Goal: Task Accomplishment & Management: Use online tool/utility

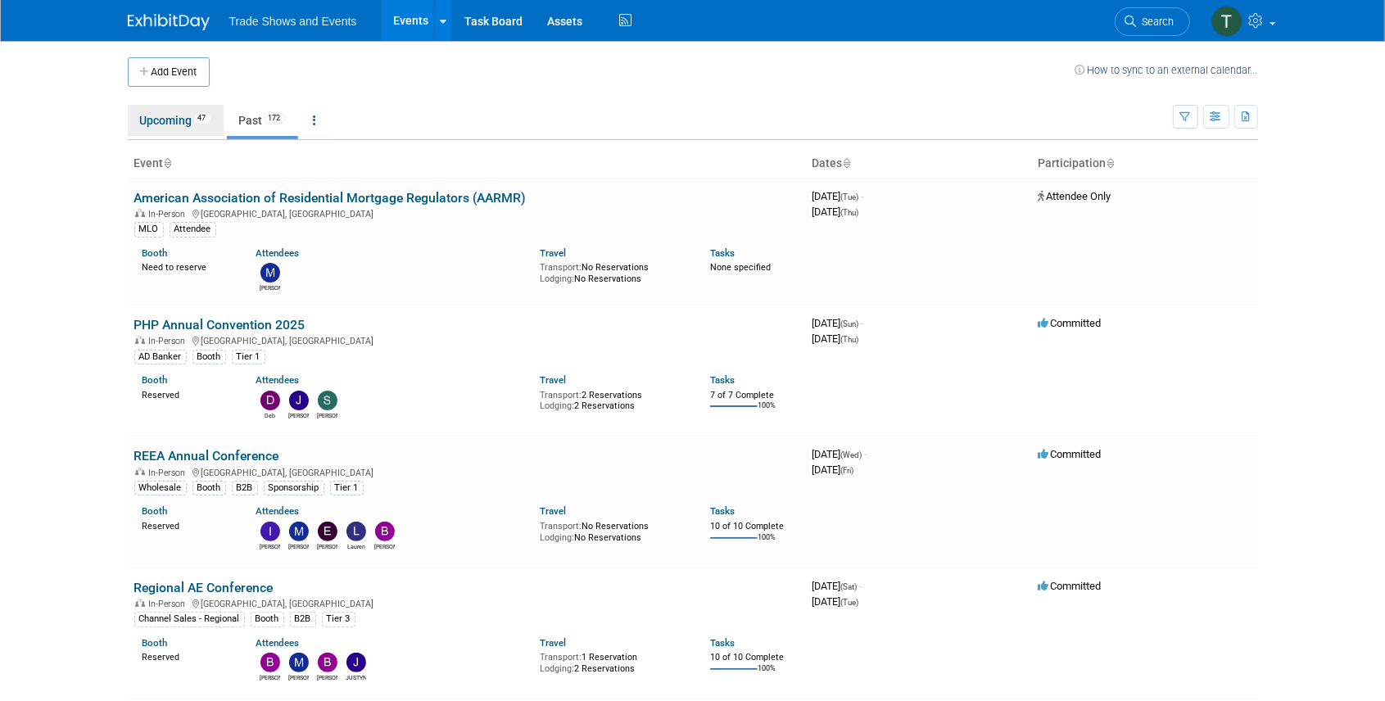
click at [149, 124] on link "Upcoming 47" at bounding box center [176, 120] width 96 height 31
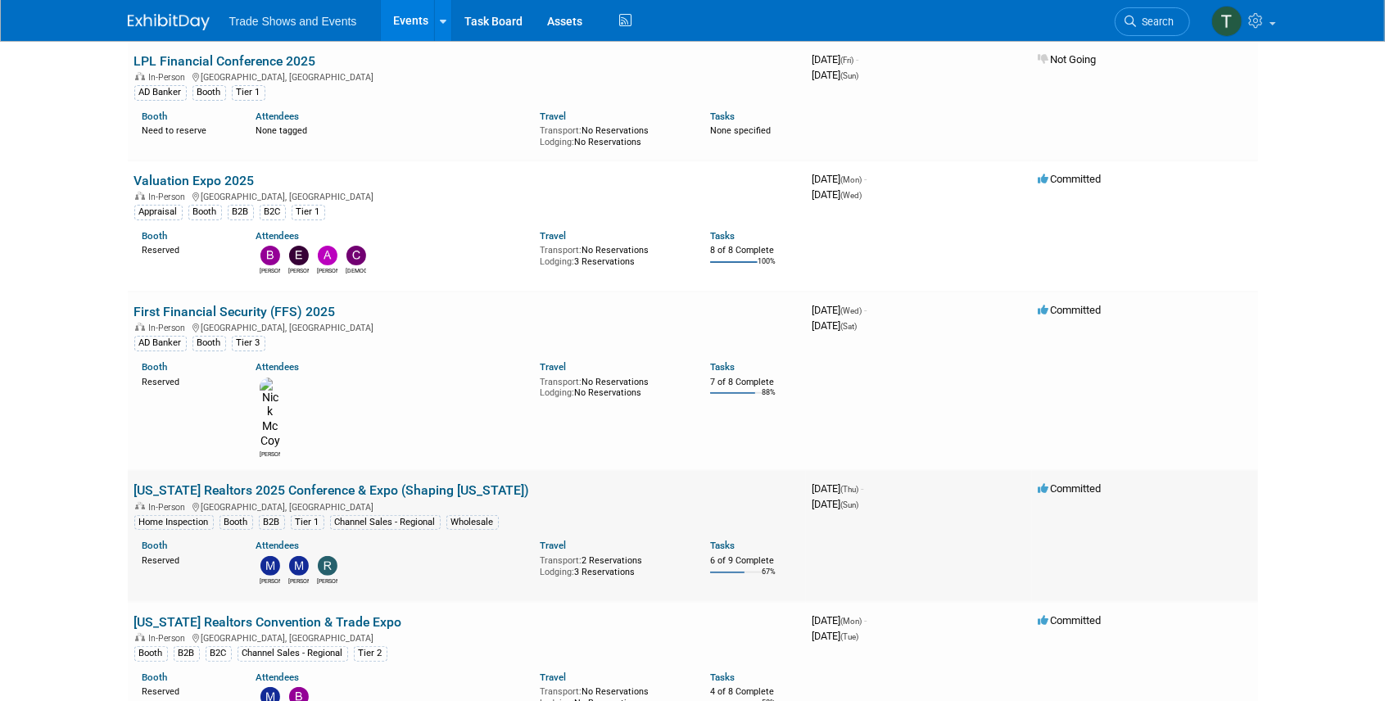
scroll to position [164, 0]
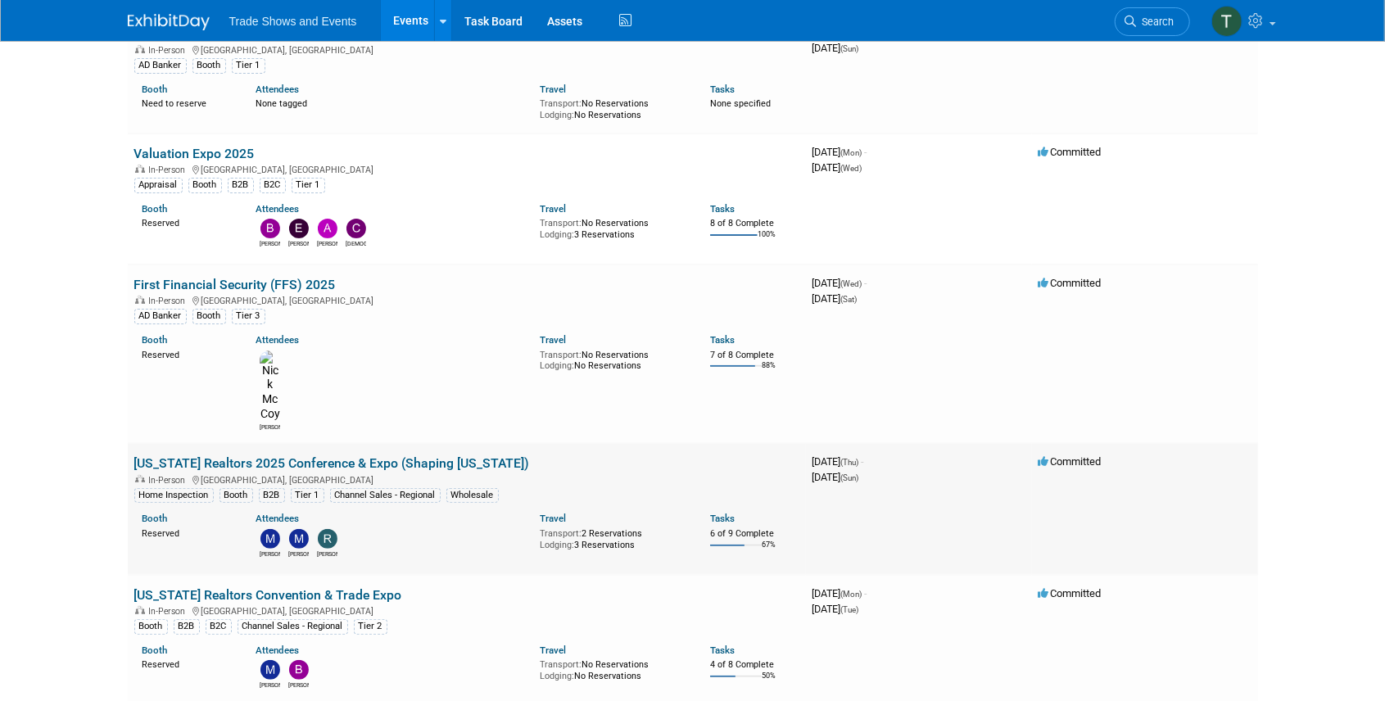
click at [246, 455] on link "[US_STATE] Realtors 2025 Conference & Expo (Shaping [US_STATE])" at bounding box center [332, 463] width 396 height 16
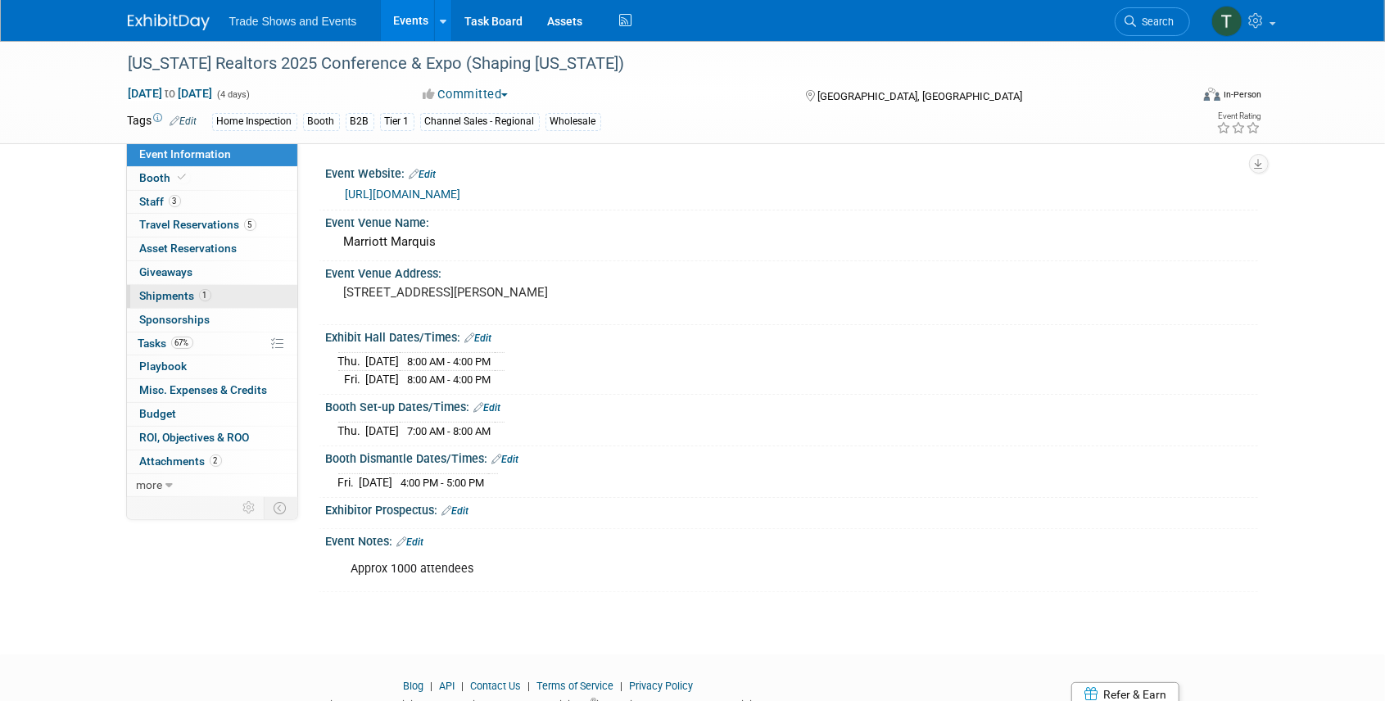
click at [171, 294] on span "Shipments 1" at bounding box center [175, 295] width 71 height 13
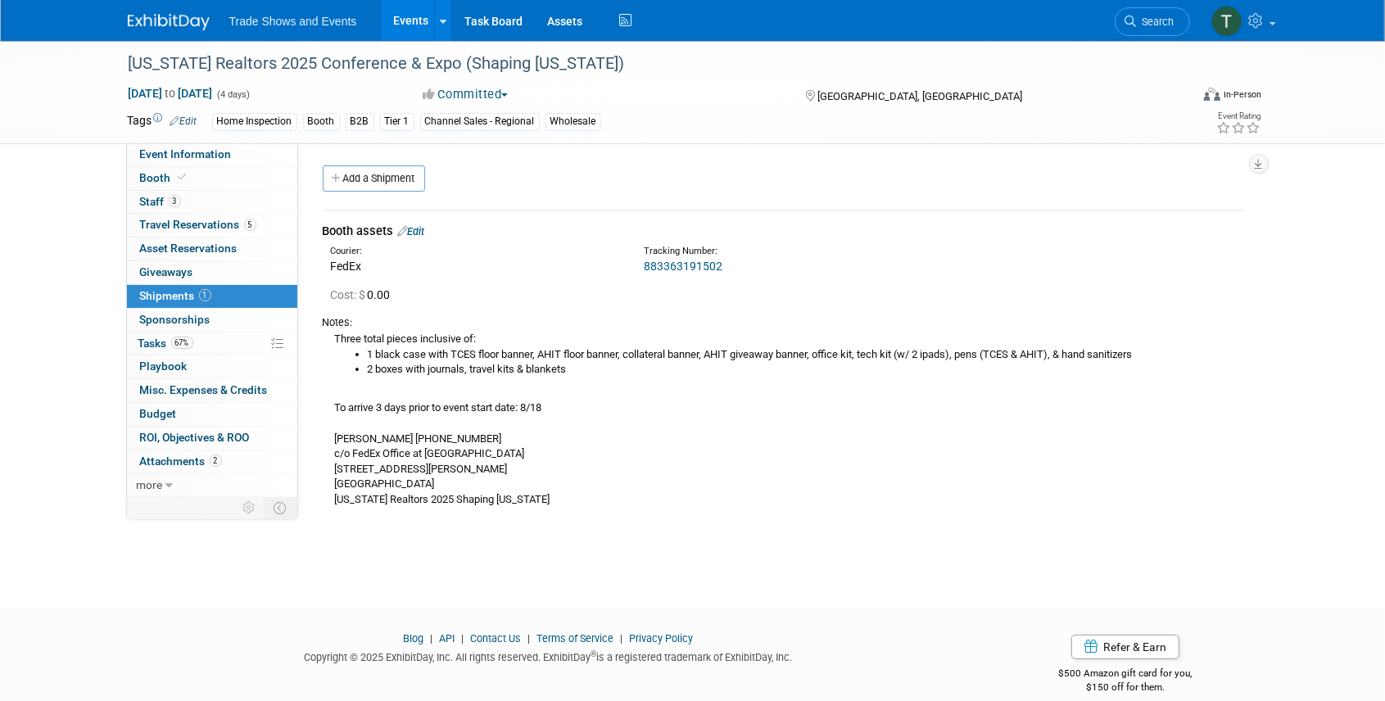
click at [403, 16] on link "Events" at bounding box center [411, 20] width 60 height 41
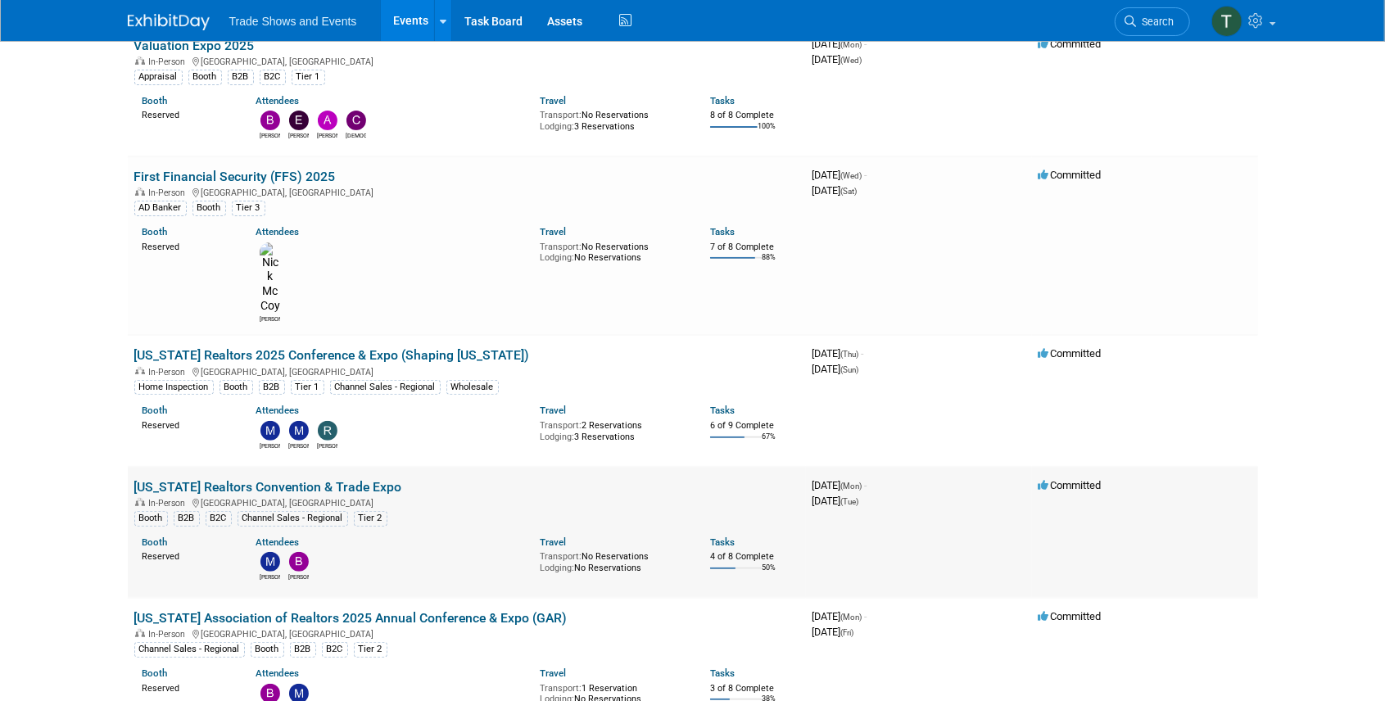
scroll to position [273, 0]
click at [241, 478] on link "[US_STATE] Realtors Convention & Trade Expo" at bounding box center [268, 486] width 268 height 16
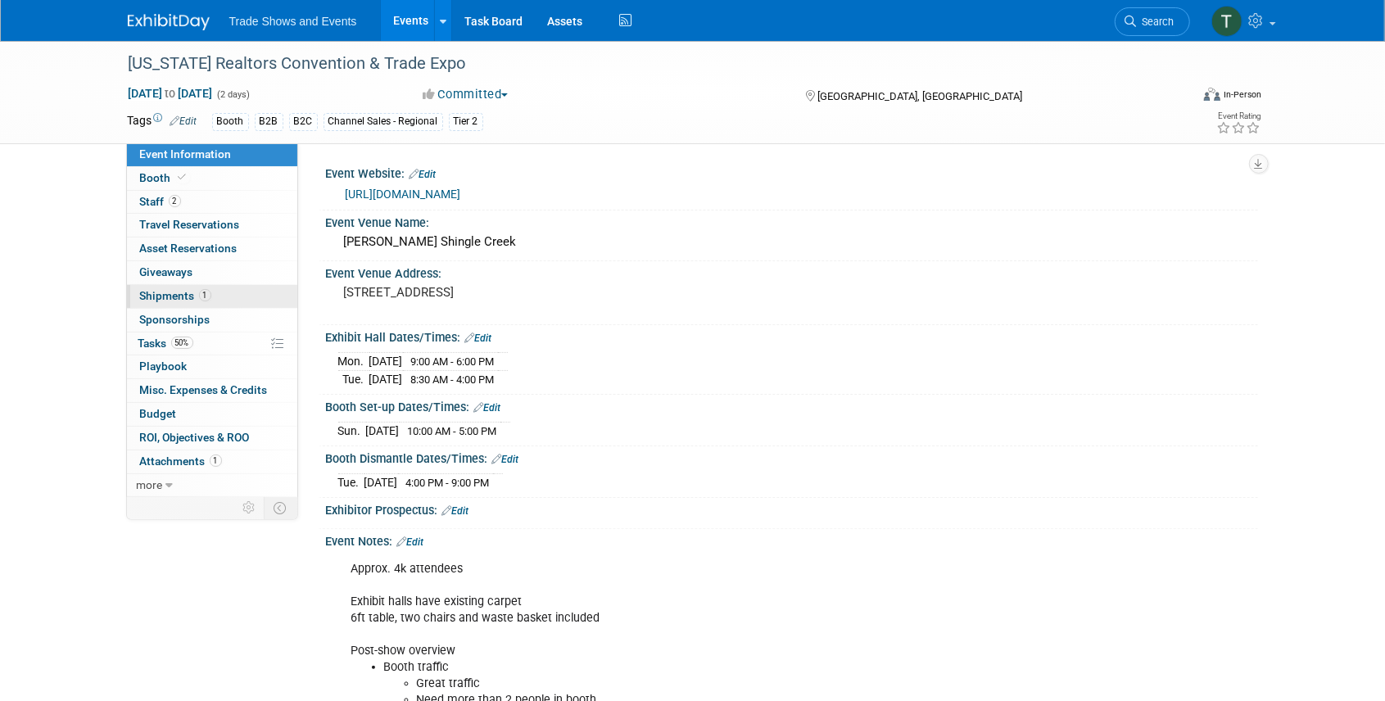
click at [180, 290] on span "Shipments 1" at bounding box center [175, 295] width 71 height 13
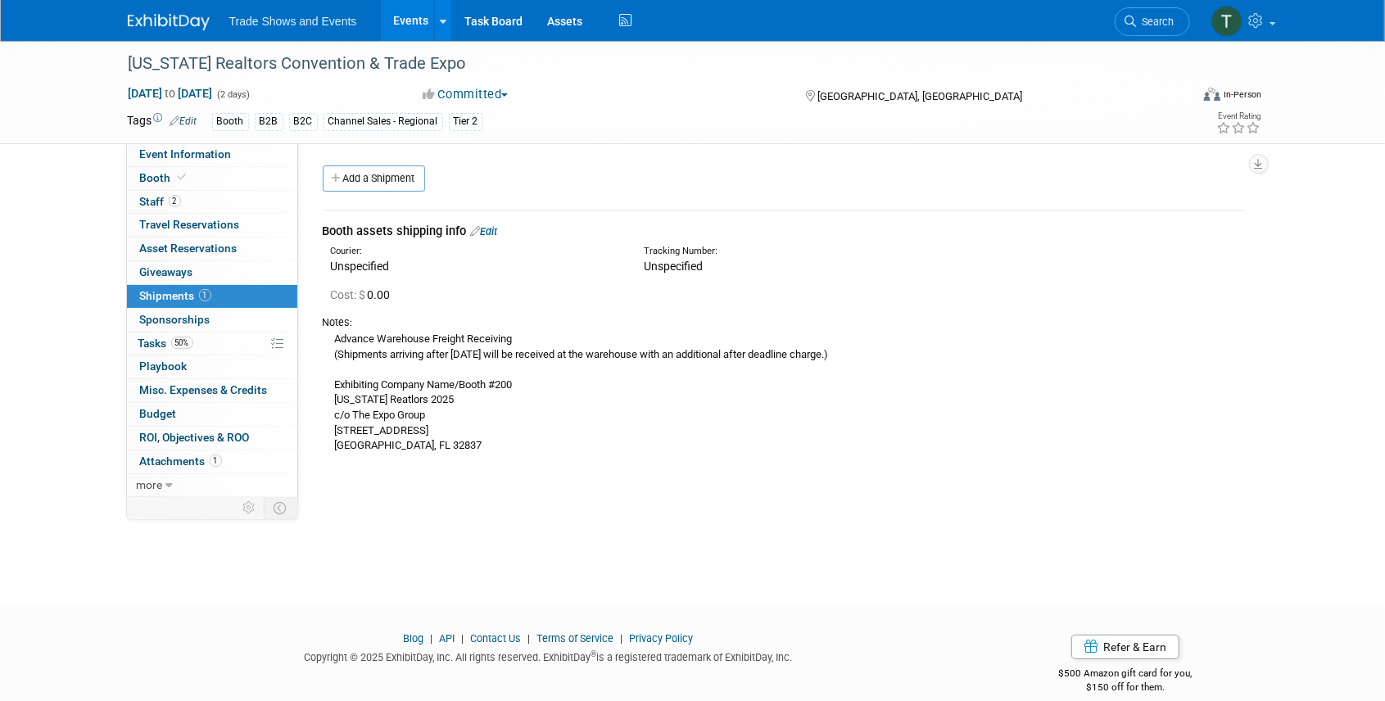
click at [492, 229] on link "Edit" at bounding box center [484, 231] width 27 height 12
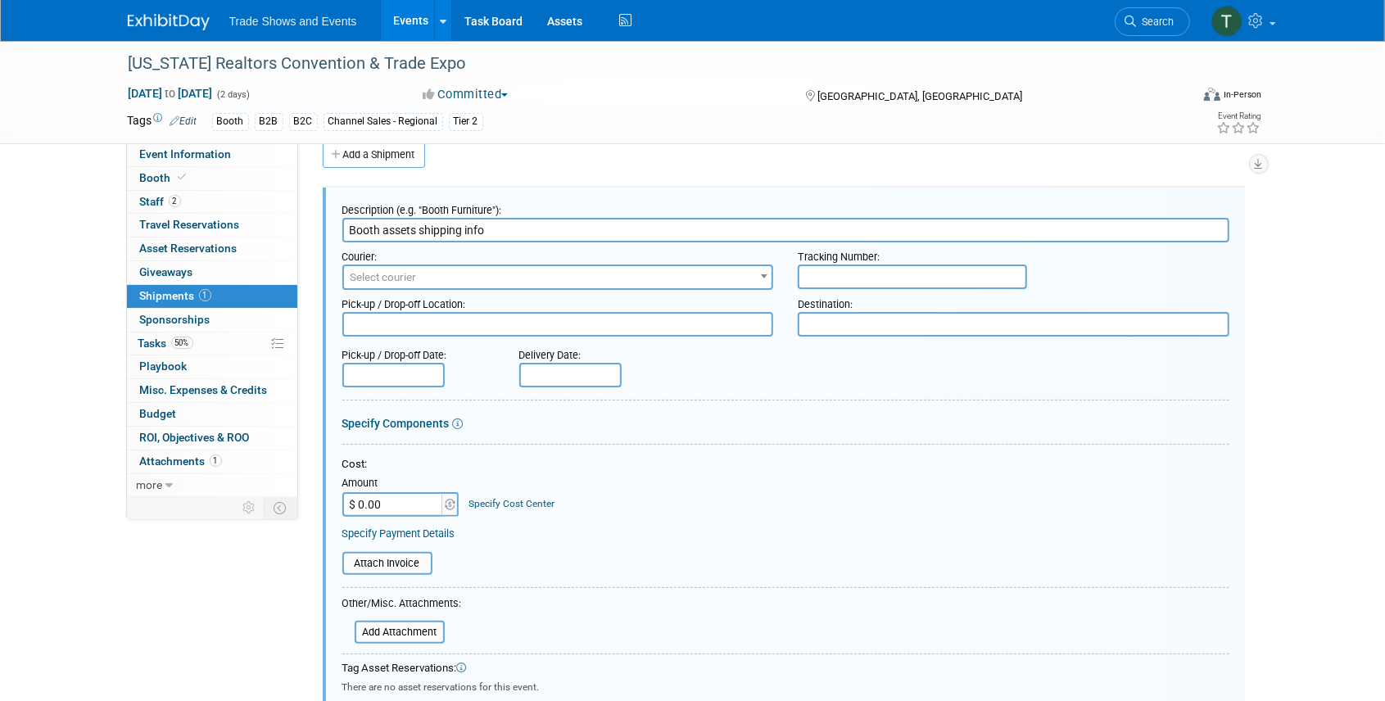
click at [951, 265] on input "text" at bounding box center [912, 277] width 229 height 25
type input "883522200220"
click at [500, 277] on span "Select courier" at bounding box center [558, 277] width 428 height 23
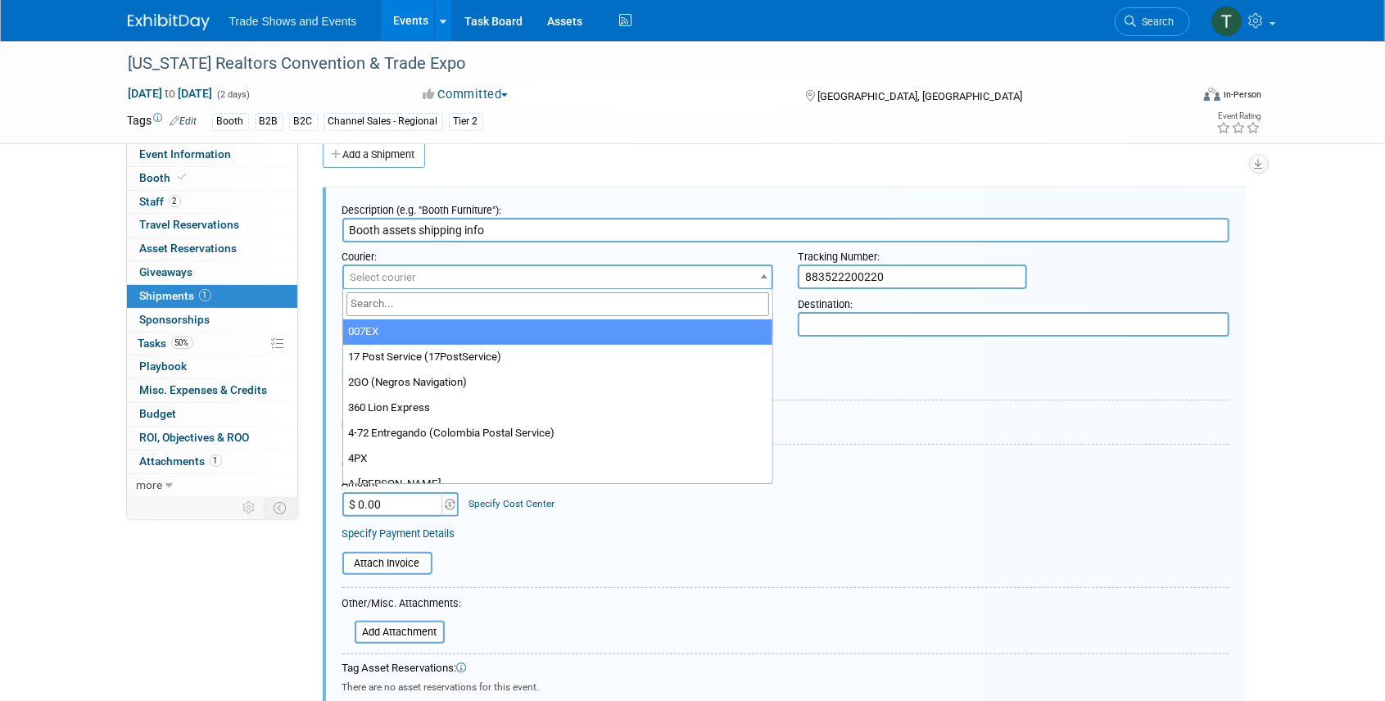
click at [482, 306] on input "search" at bounding box center [557, 304] width 423 height 24
type input "fed"
select select "206"
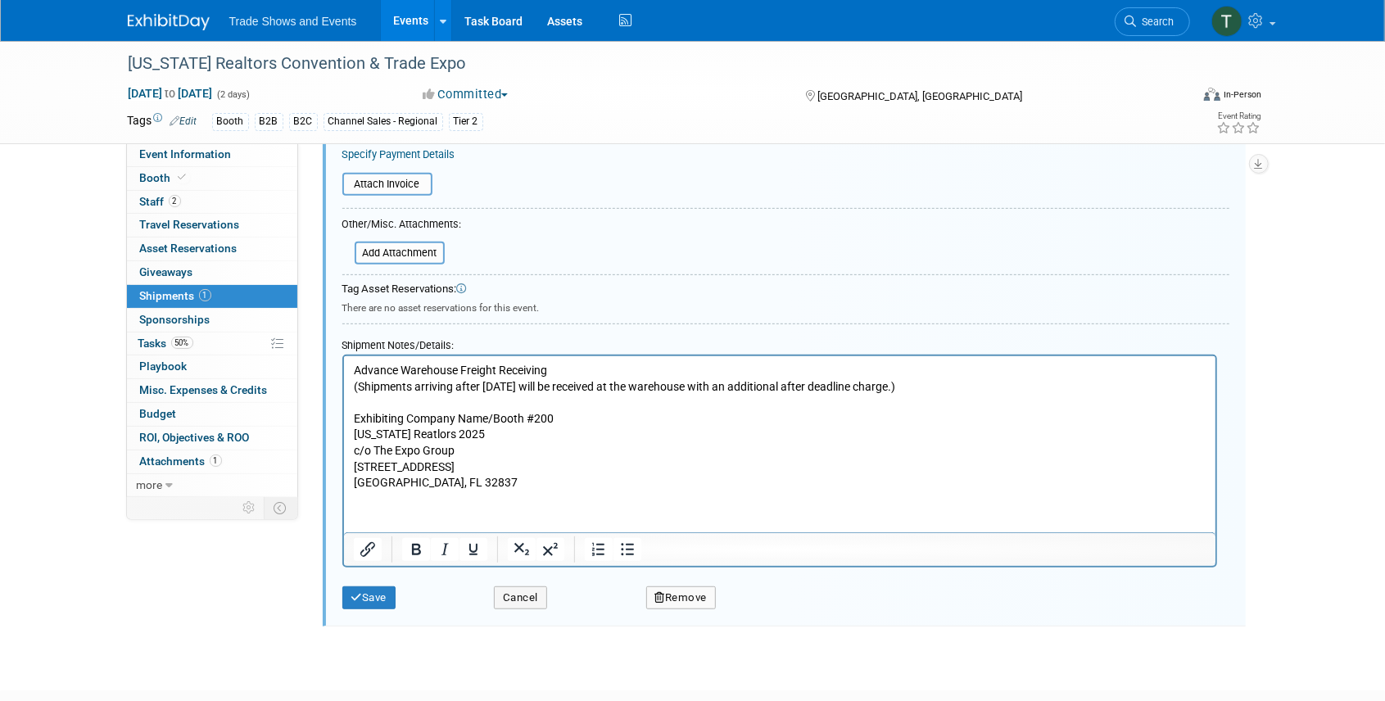
scroll to position [406, 0]
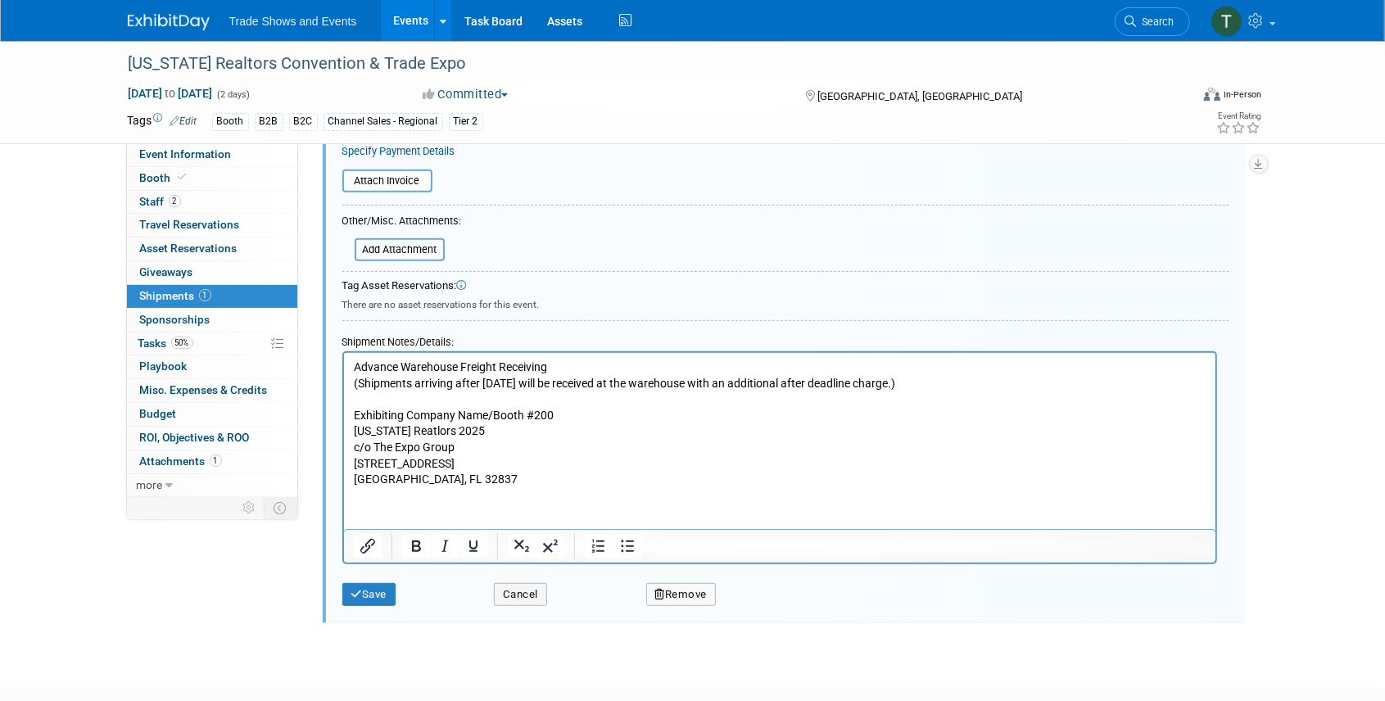
click at [353, 366] on p "Advance Warehouse Freight Receiving (Shipments arriving after August 15, 2025 w…" at bounding box center [779, 424] width 853 height 129
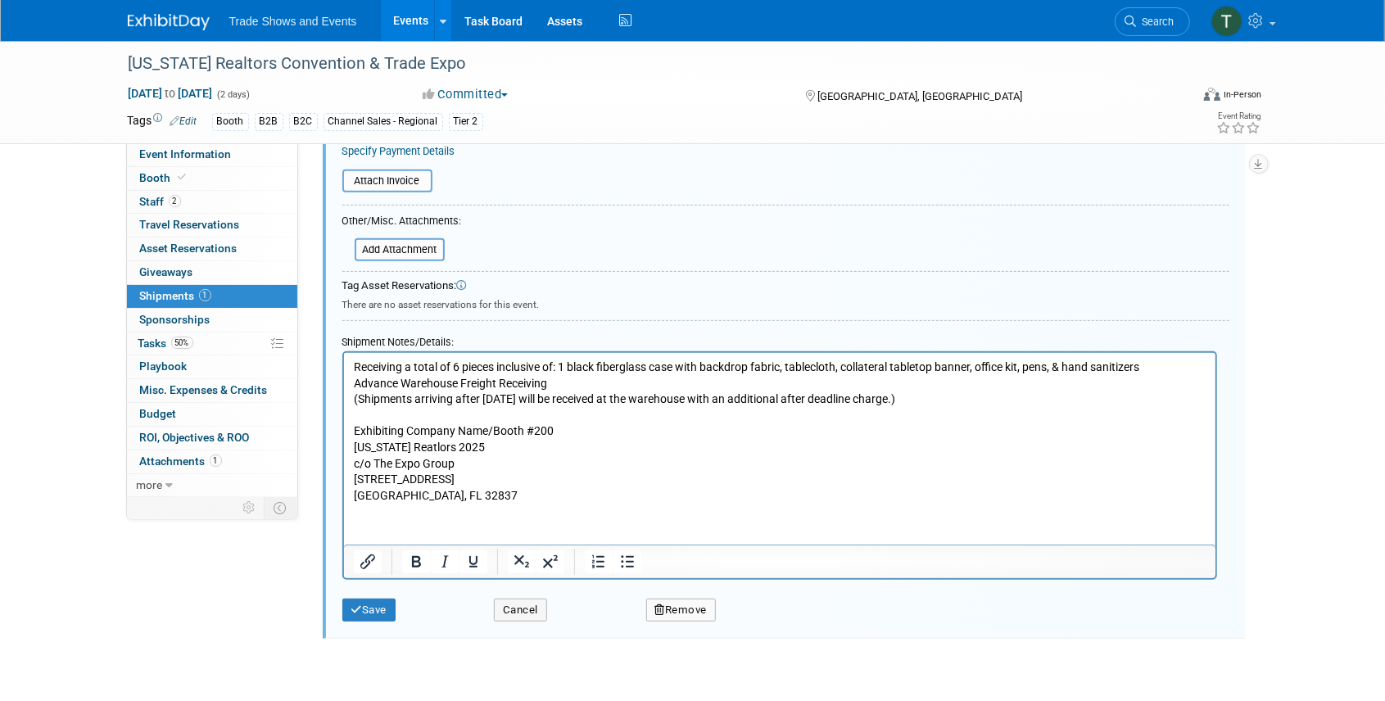
click at [1032, 364] on p "Receiving a total of 6 pieces inclusive of: 1 black fiberglass case with backdr…" at bounding box center [779, 368] width 853 height 16
click at [1201, 363] on p "Receiving a total of 6 pieces inclusive of: 1 black fiberglass case with backdr…" at bounding box center [779, 368] width 853 height 16
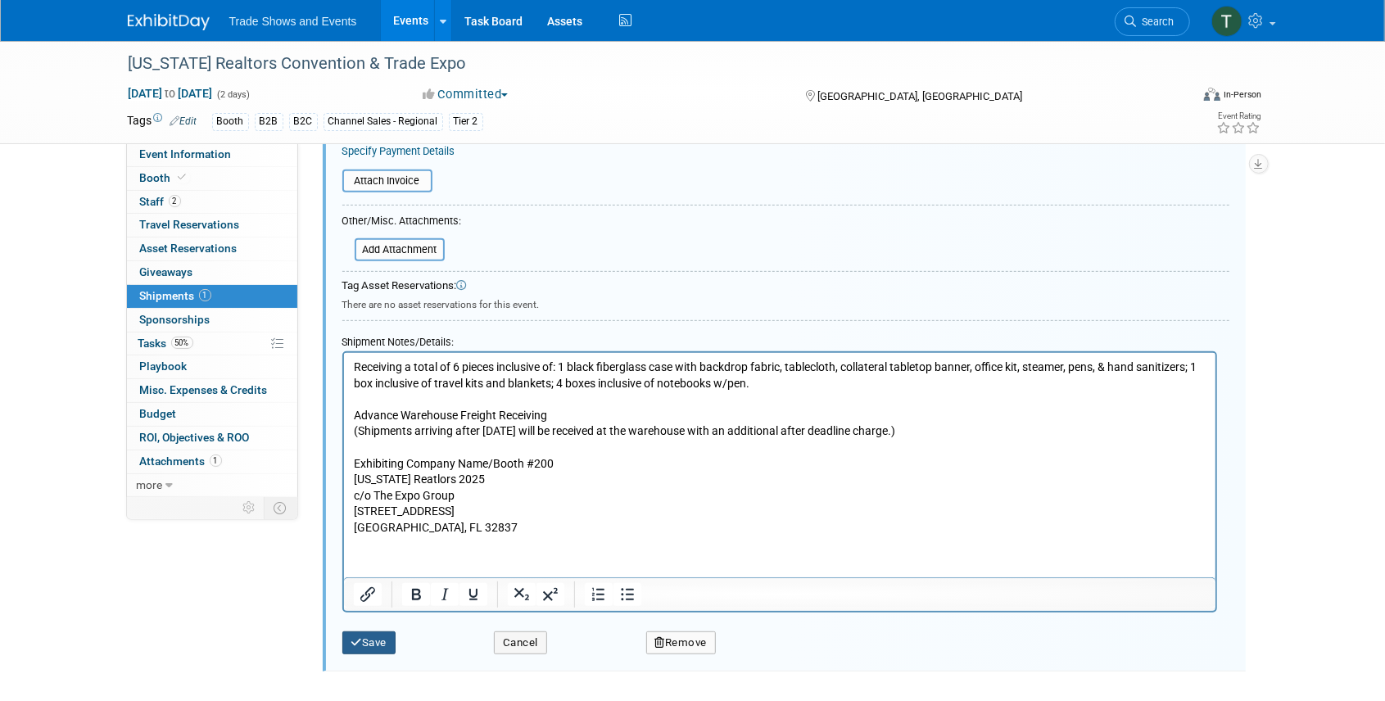
click at [378, 636] on button "Save" at bounding box center [369, 643] width 54 height 23
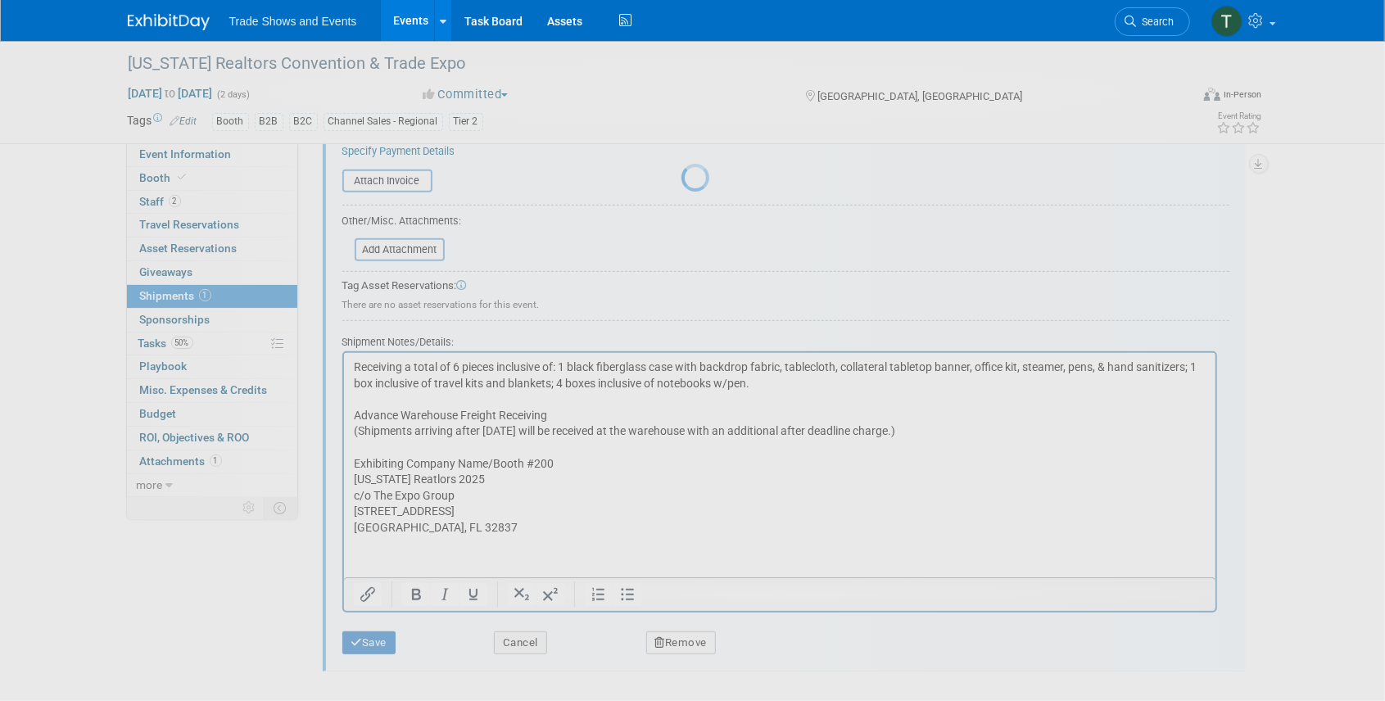
scroll to position [20, 0]
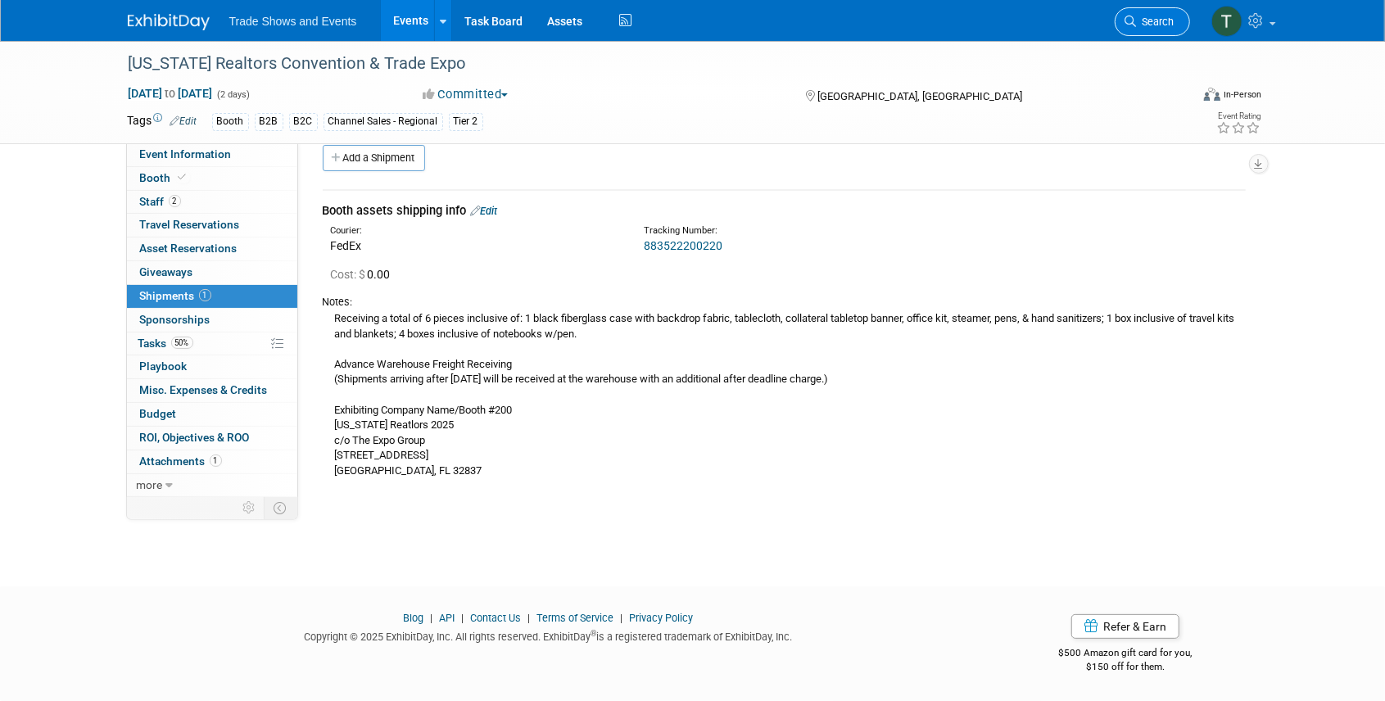
click at [1170, 16] on span "Search" at bounding box center [1156, 22] width 38 height 12
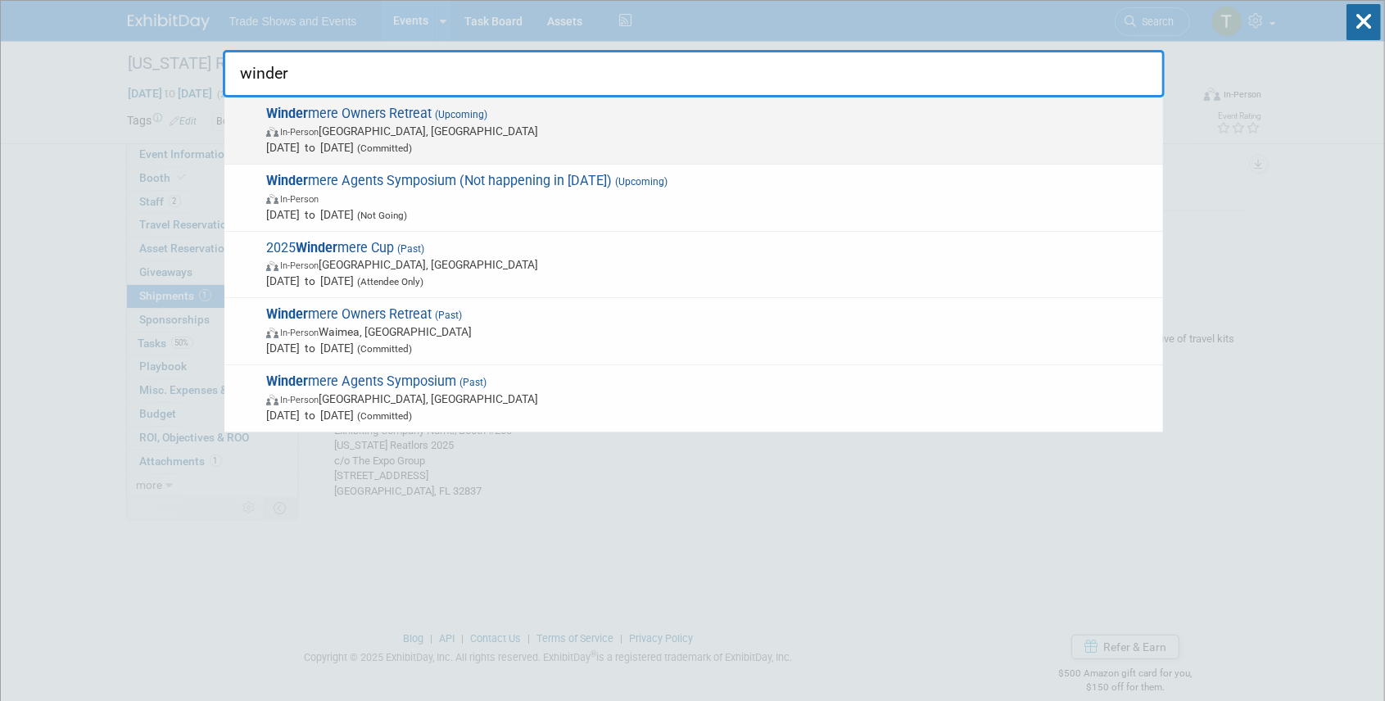
type input "winder"
click at [401, 119] on span "Winder mere Owners Retreat (Upcoming) In-Person Park City, UT Sep 29, 2025 to O…" at bounding box center [708, 131] width 894 height 50
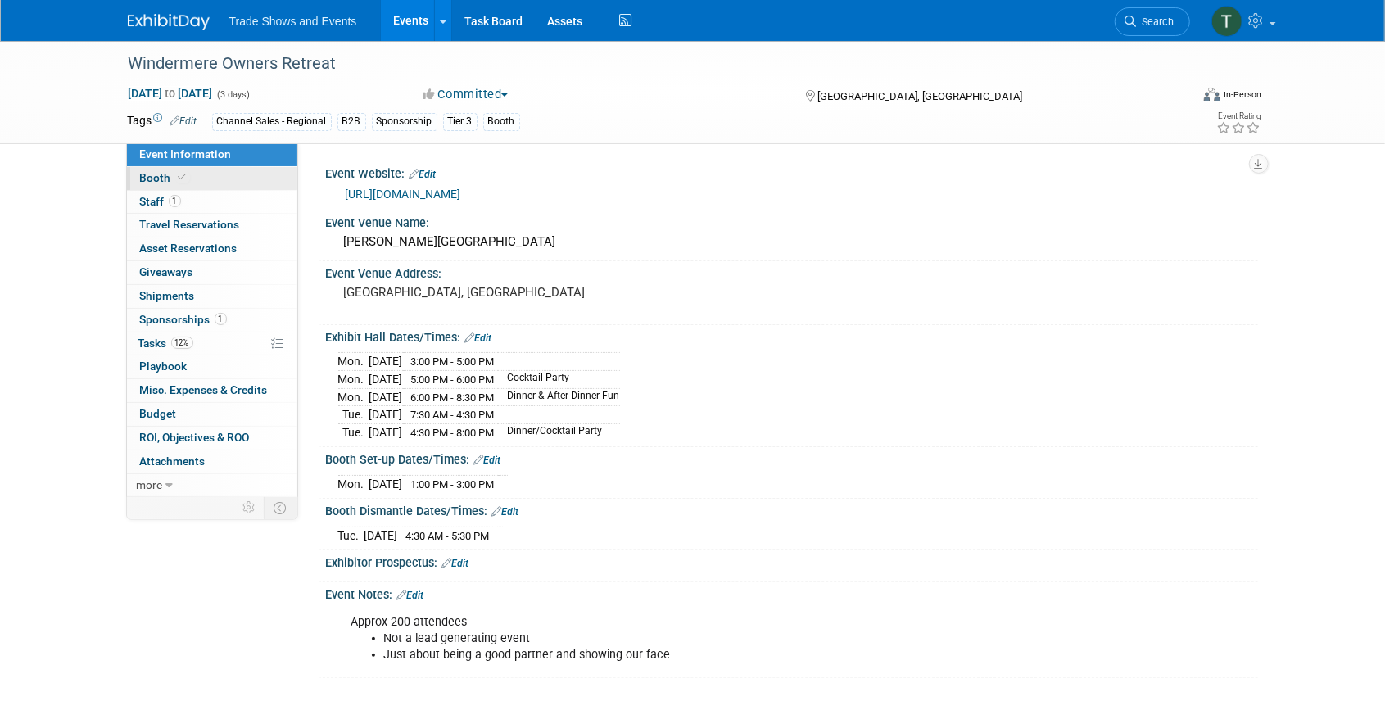
click at [181, 180] on icon at bounding box center [183, 177] width 8 height 9
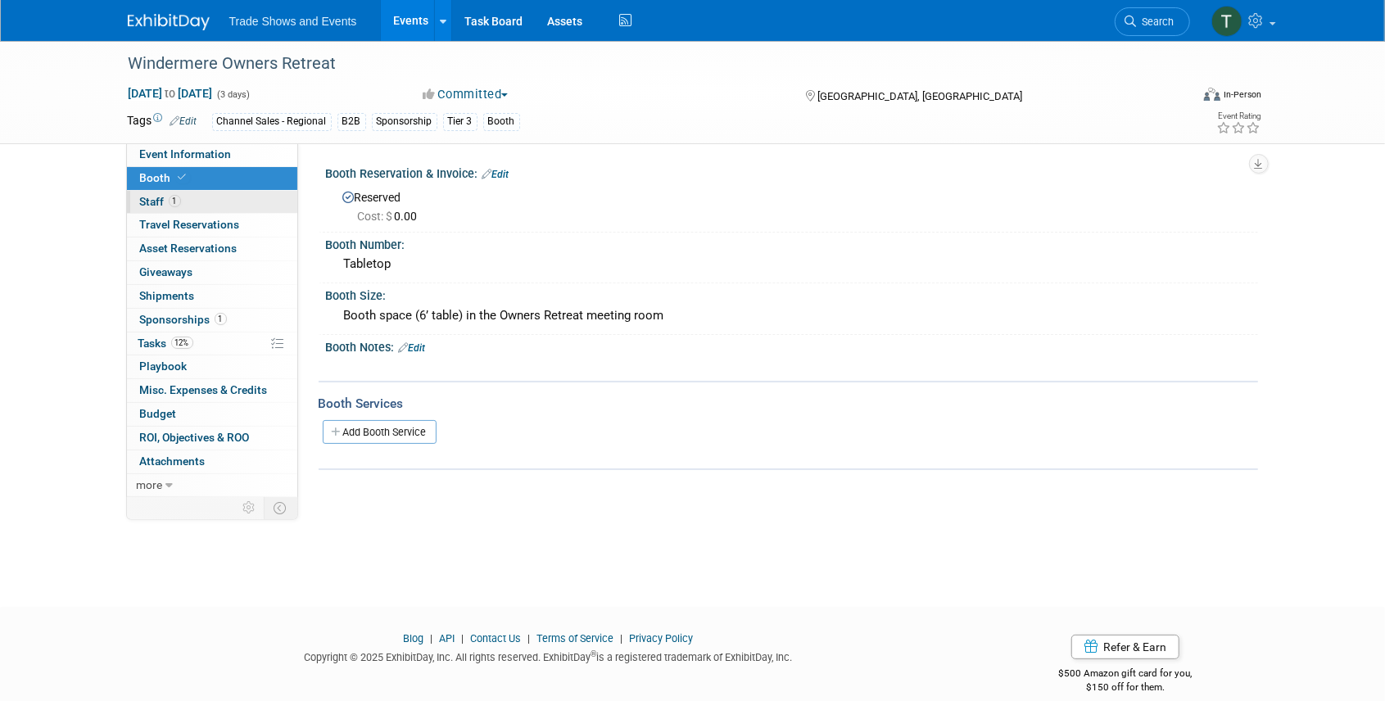
click at [169, 199] on span "1" at bounding box center [175, 201] width 12 height 12
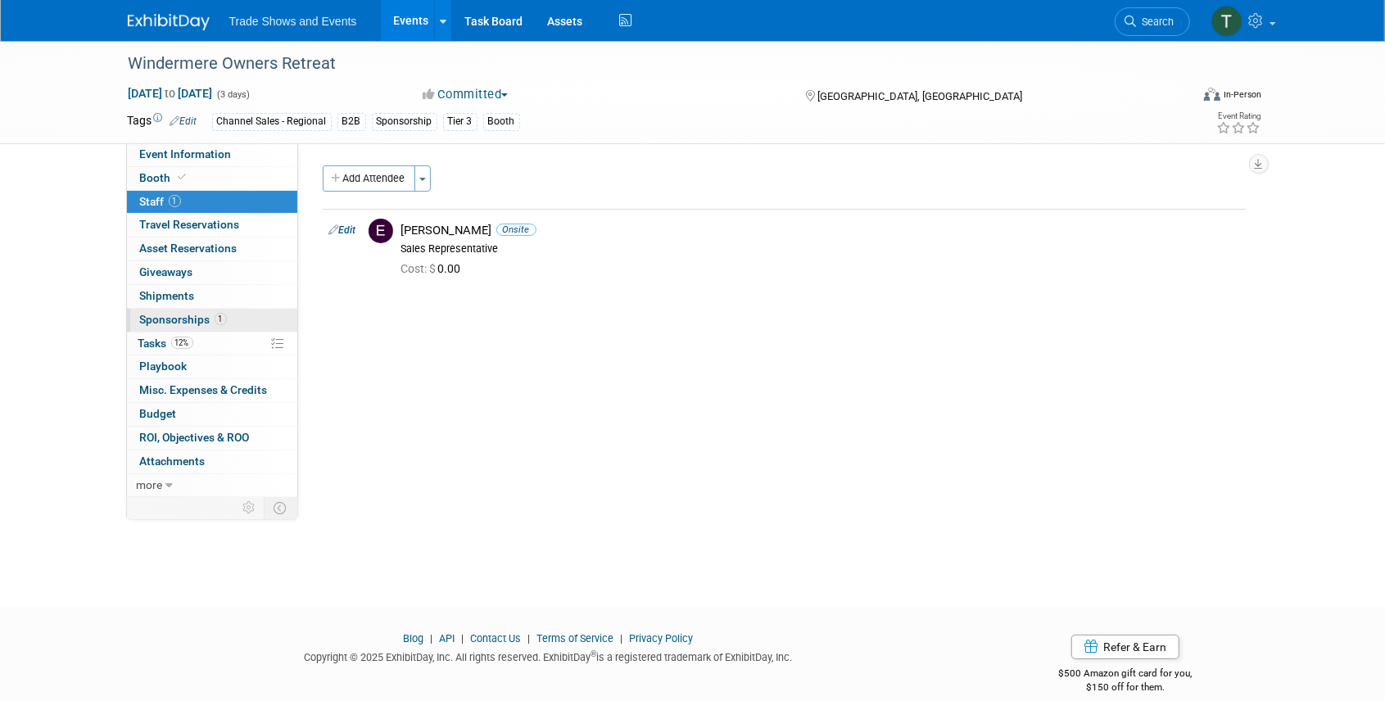
click at [223, 316] on span "1" at bounding box center [221, 319] width 12 height 12
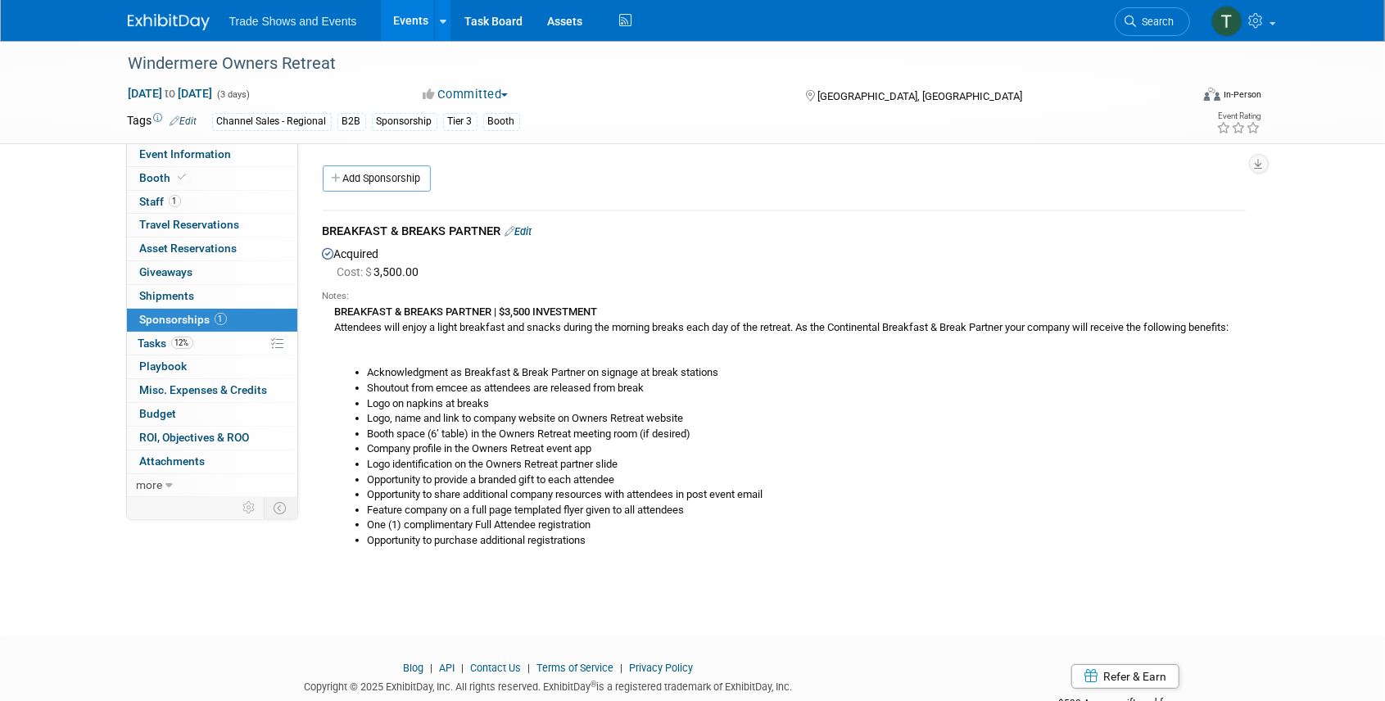
click at [408, 10] on link "Events" at bounding box center [411, 20] width 60 height 41
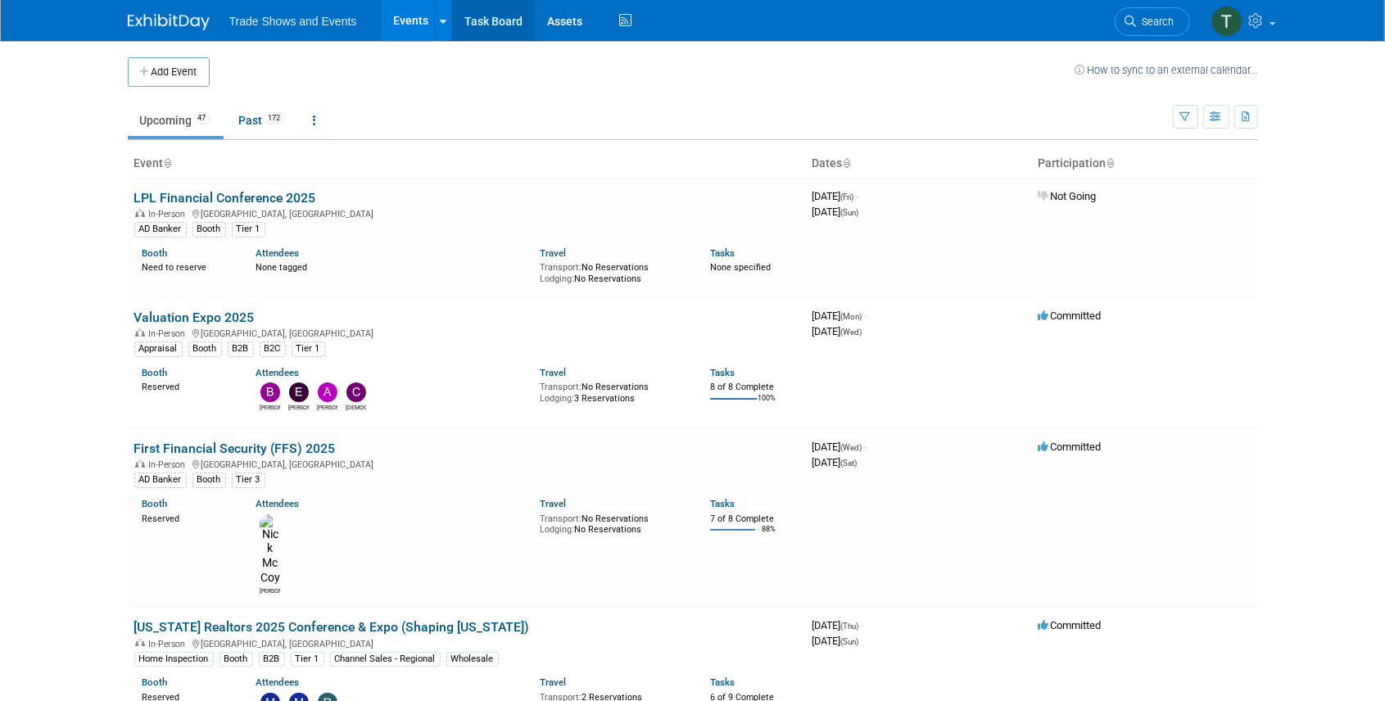
click at [496, 23] on link "Task Board" at bounding box center [493, 20] width 83 height 41
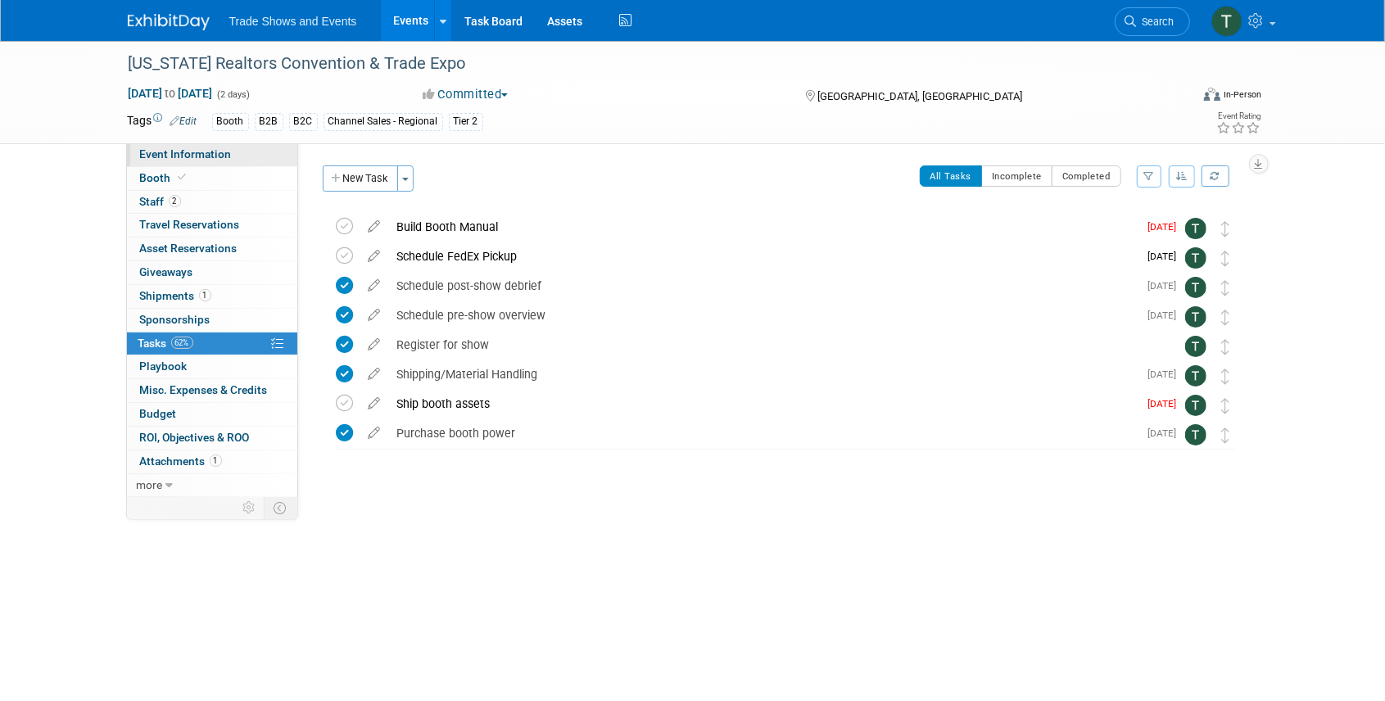
click at [180, 156] on span "Event Information" at bounding box center [186, 153] width 92 height 13
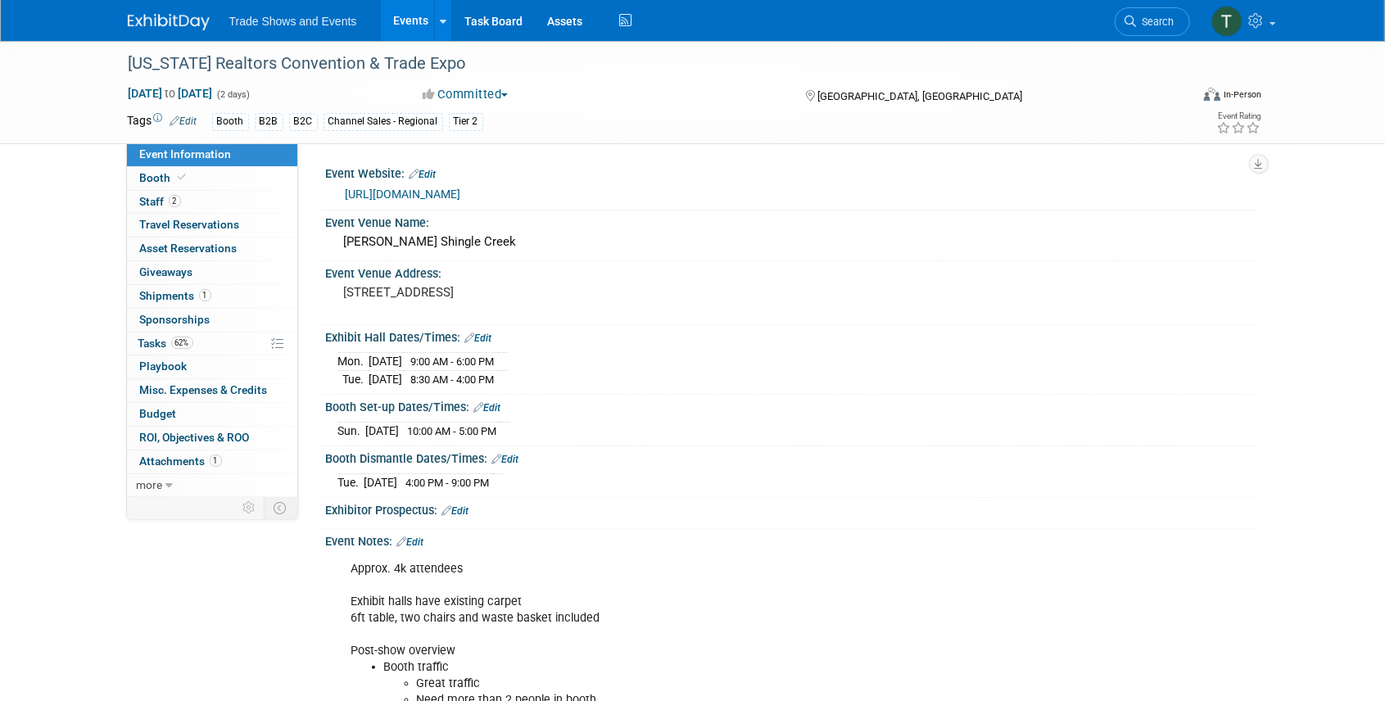
click at [461, 194] on link "[URL][DOMAIN_NAME]" at bounding box center [403, 194] width 115 height 13
click at [161, 202] on span "Staff 2" at bounding box center [160, 201] width 41 height 13
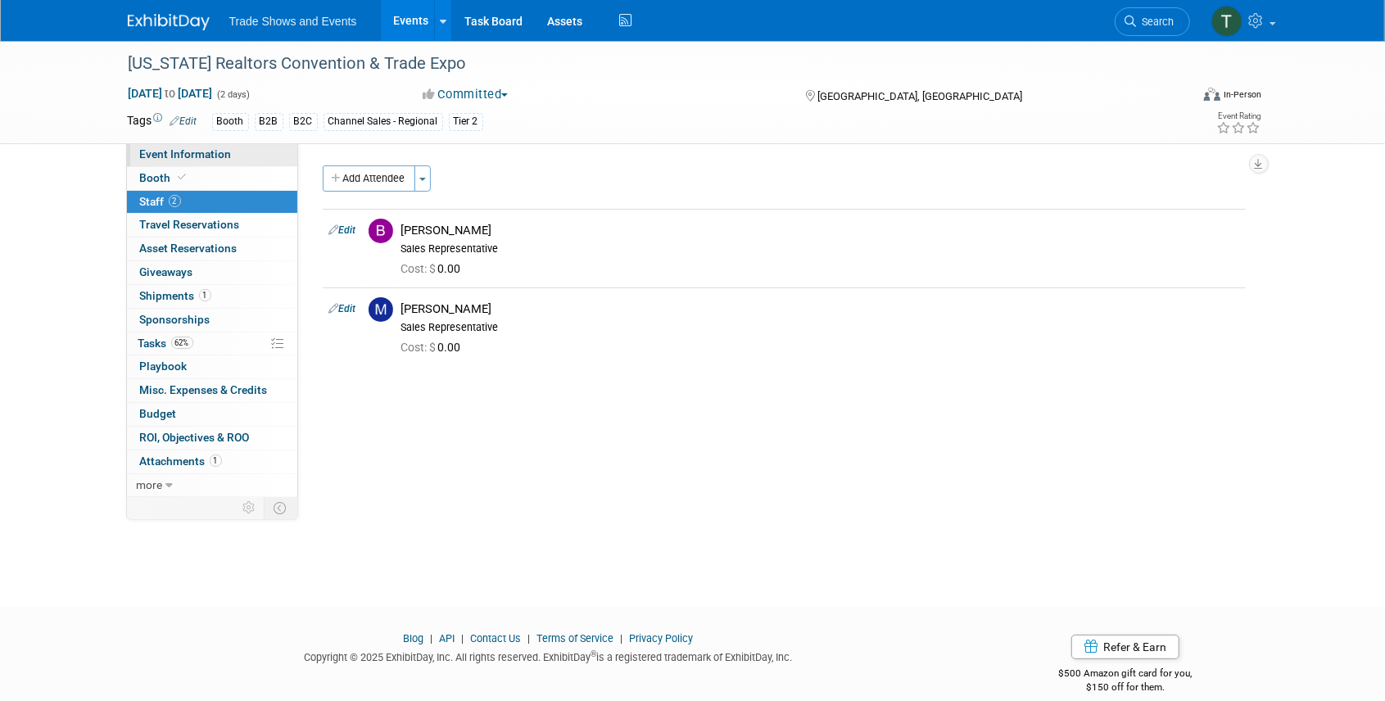
click at [185, 157] on span "Event Information" at bounding box center [186, 153] width 92 height 13
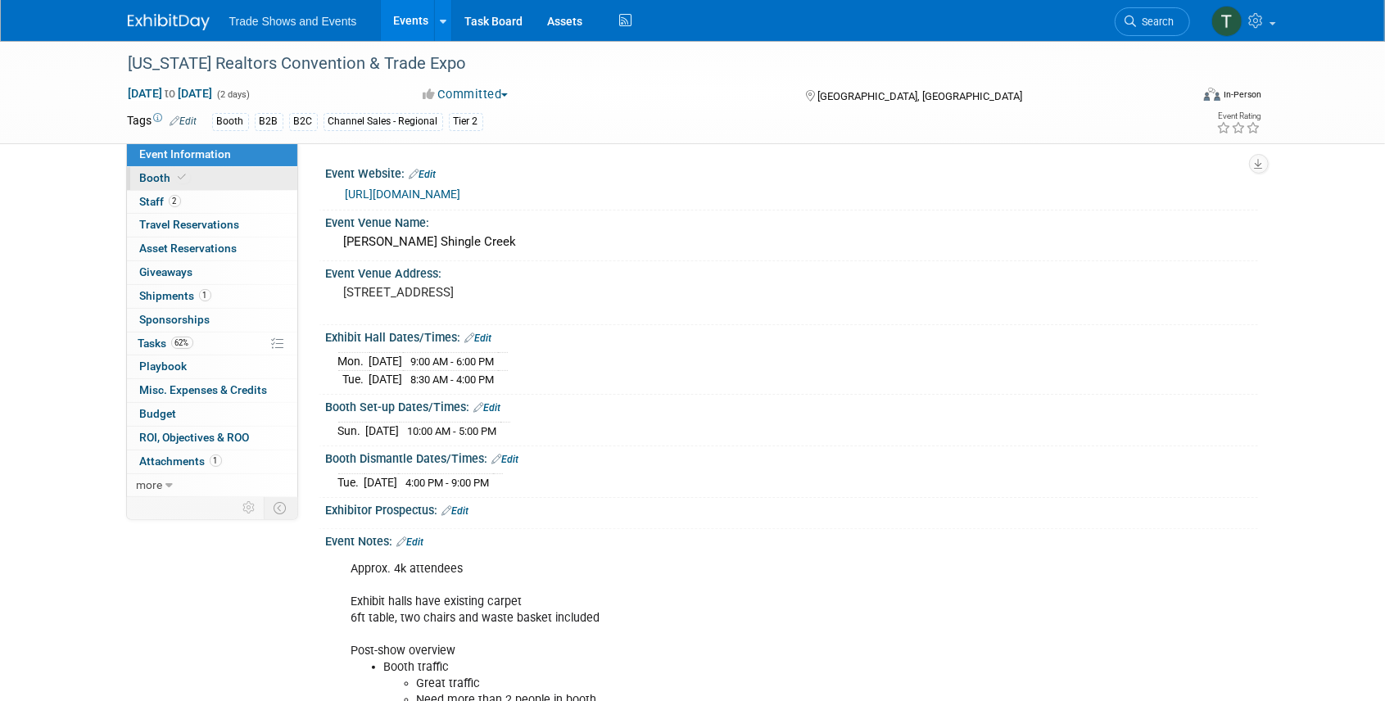
click at [174, 167] on link "Booth" at bounding box center [212, 178] width 170 height 23
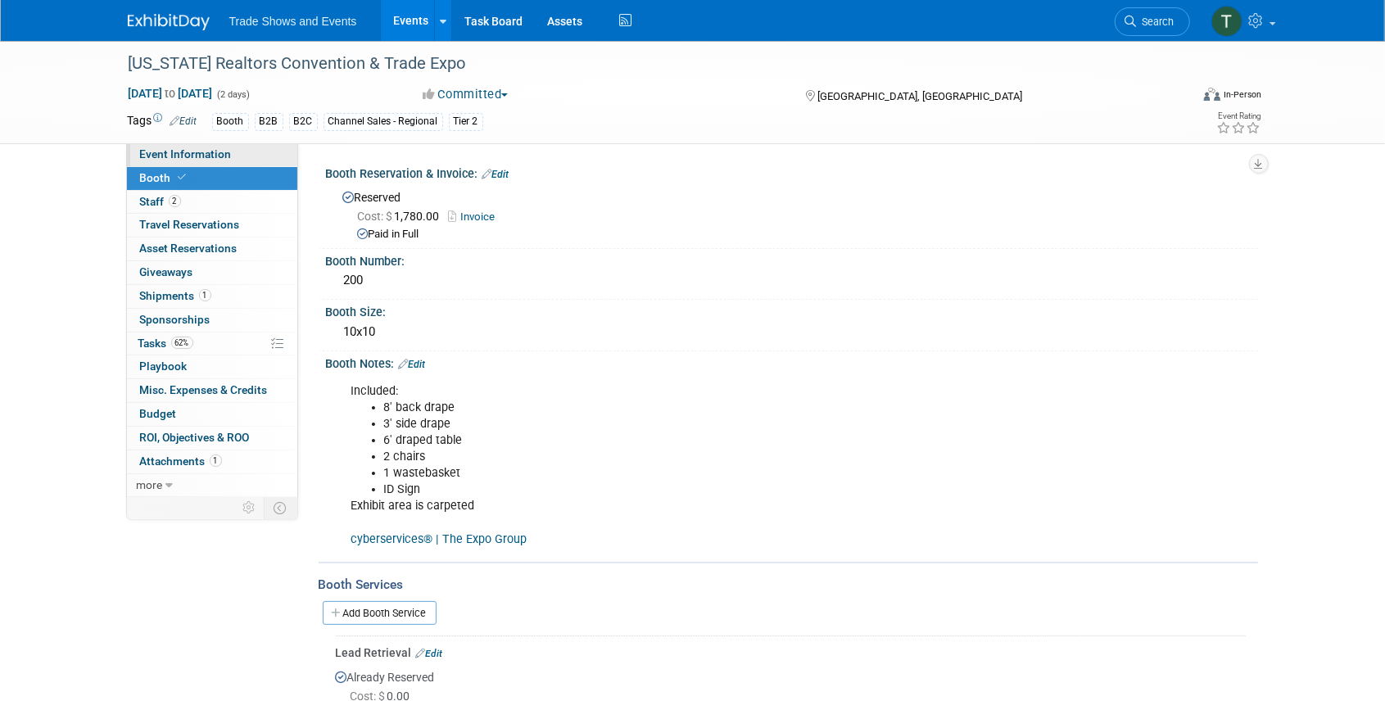
click at [169, 144] on link "Event Information" at bounding box center [212, 154] width 170 height 23
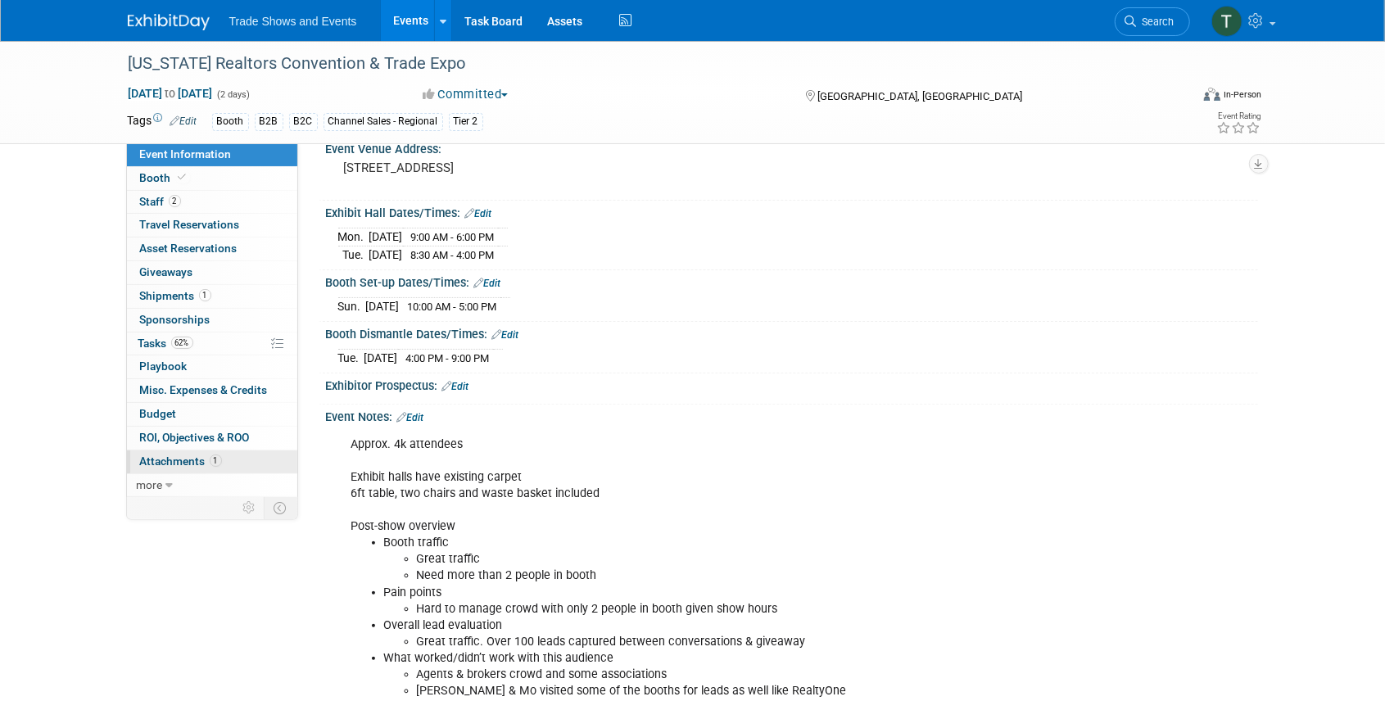
scroll to position [109, 0]
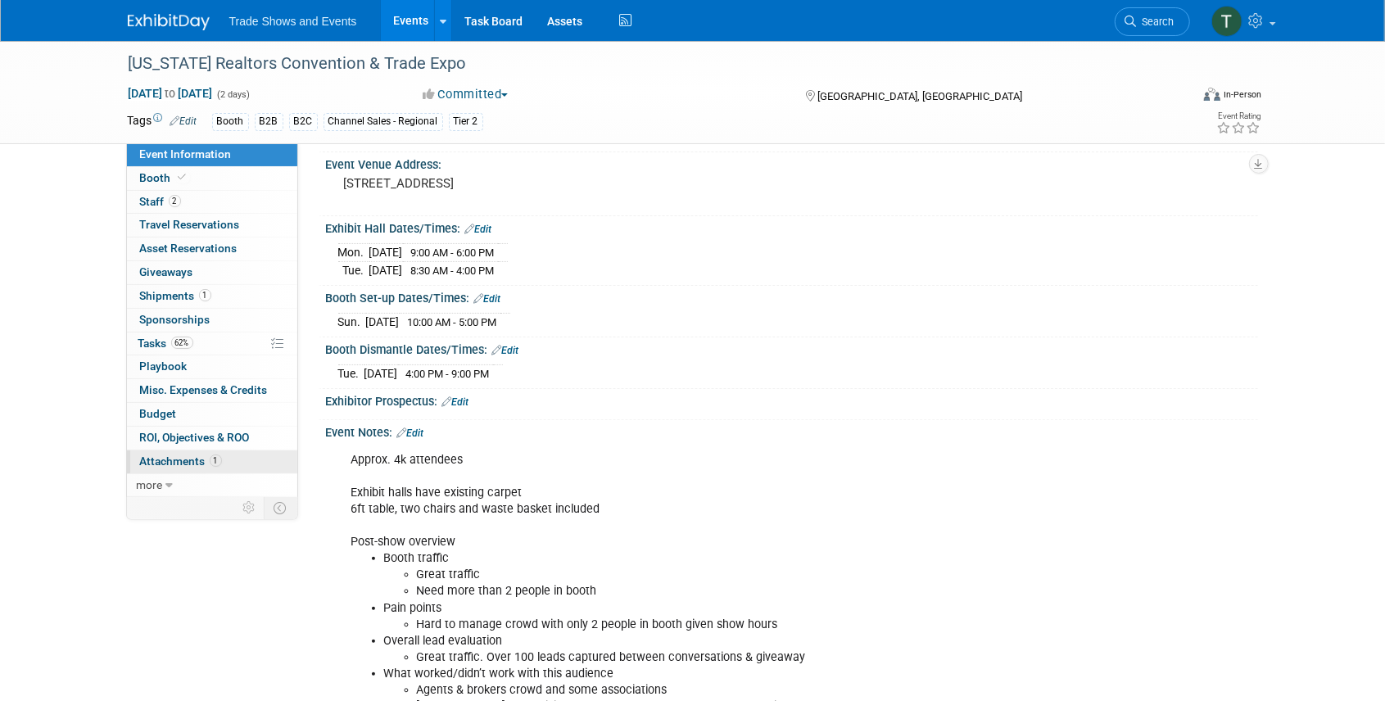
click at [162, 455] on span "Attachments 1" at bounding box center [181, 461] width 82 height 13
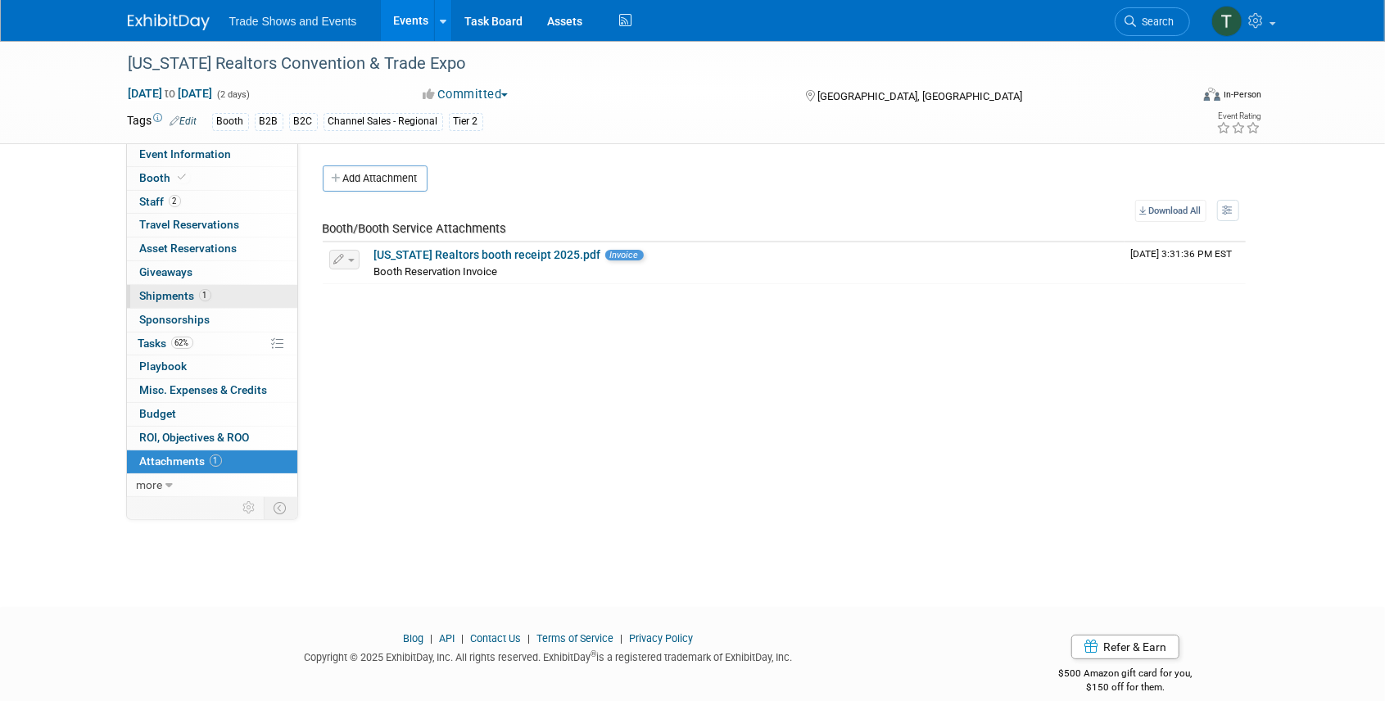
click at [170, 296] on span "Shipments 1" at bounding box center [175, 295] width 71 height 13
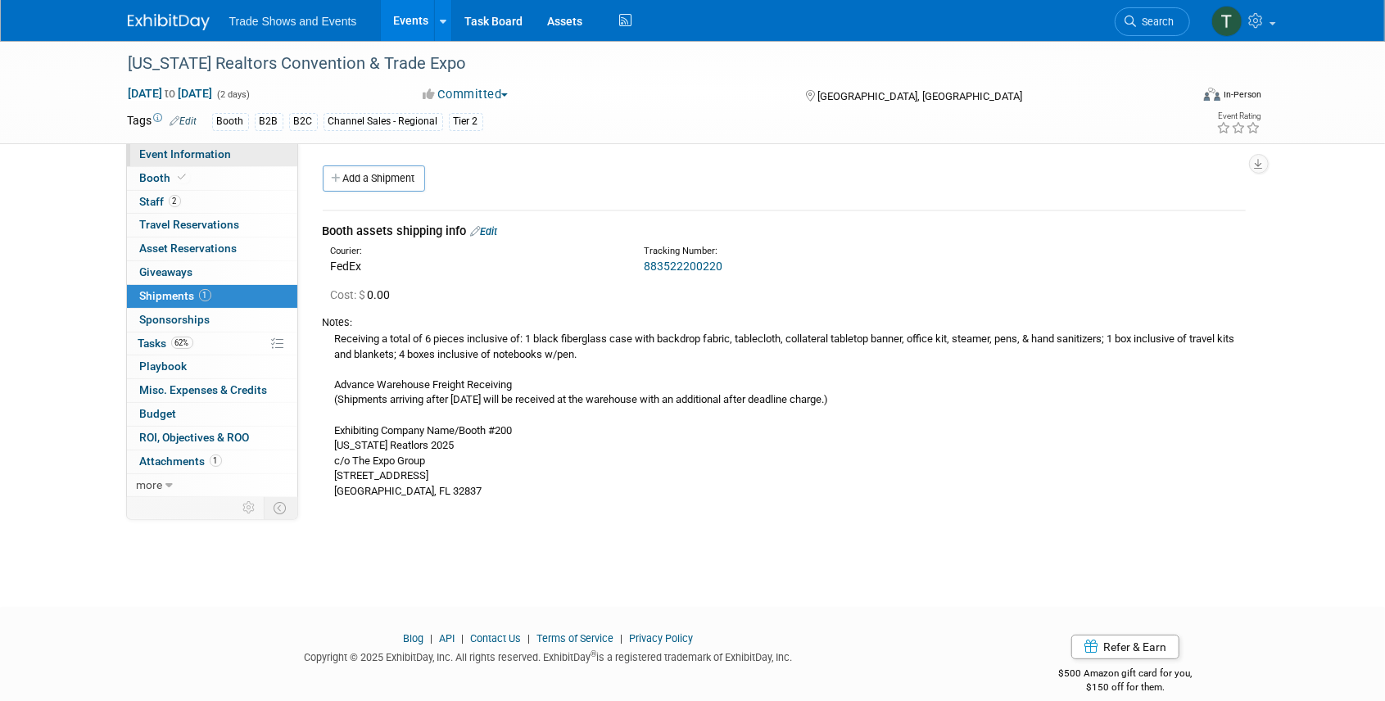
click at [172, 156] on span "Event Information" at bounding box center [186, 153] width 92 height 13
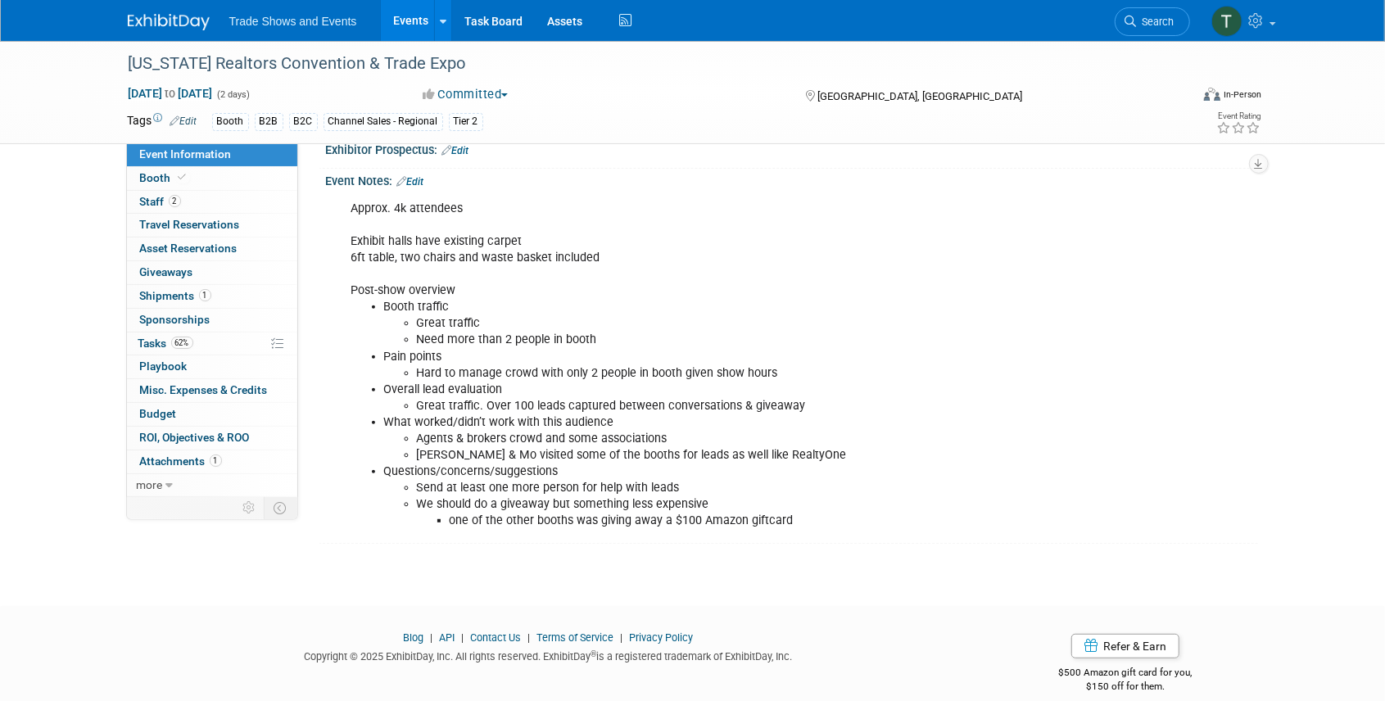
scroll to position [374, 0]
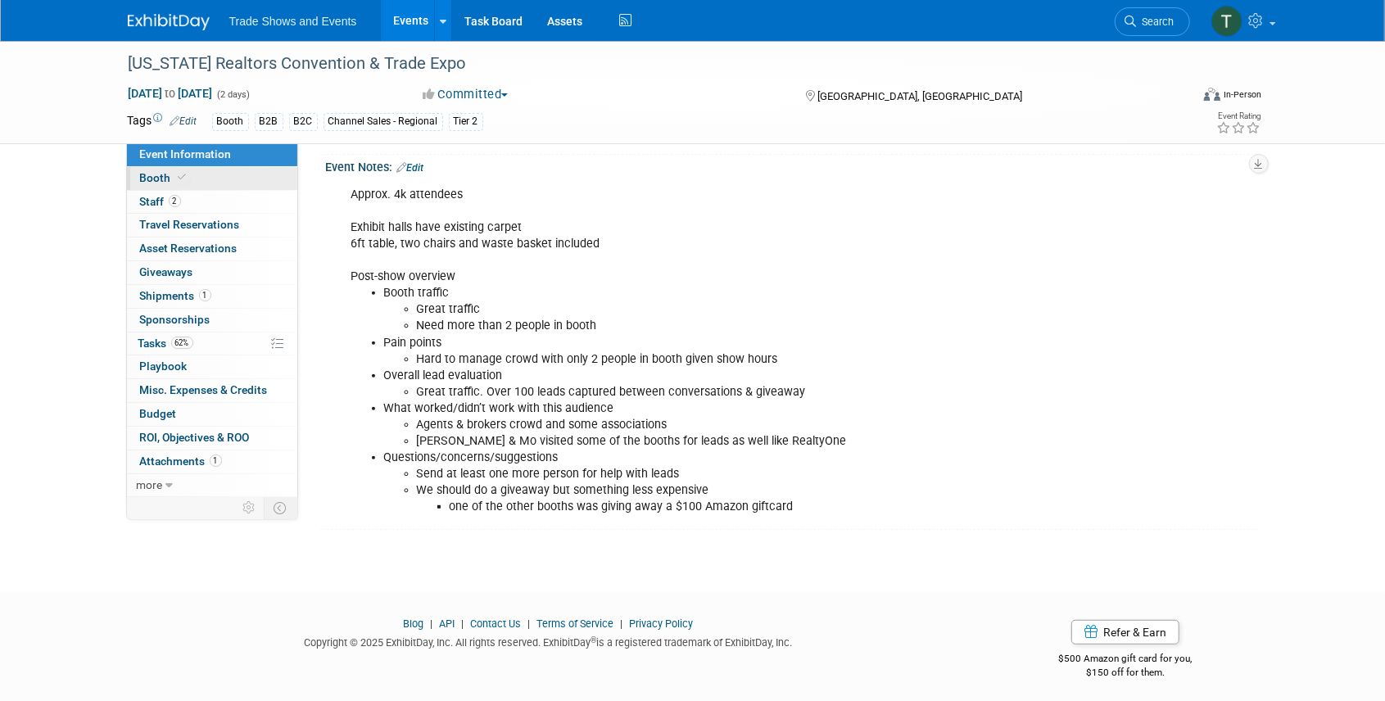
click at [184, 173] on icon at bounding box center [183, 177] width 8 height 9
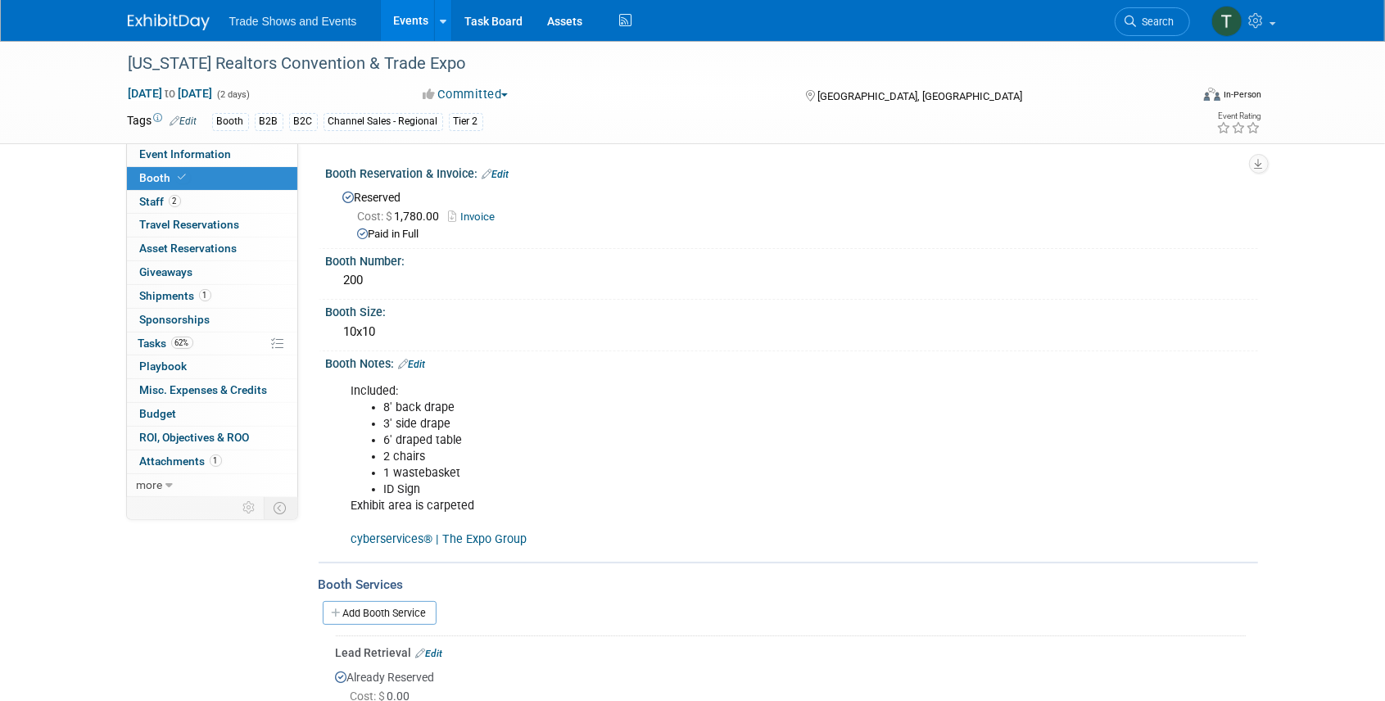
click at [456, 539] on link "cyberservices® | The Expo Group" at bounding box center [439, 539] width 176 height 14
click at [178, 153] on span "Event Information" at bounding box center [186, 153] width 92 height 13
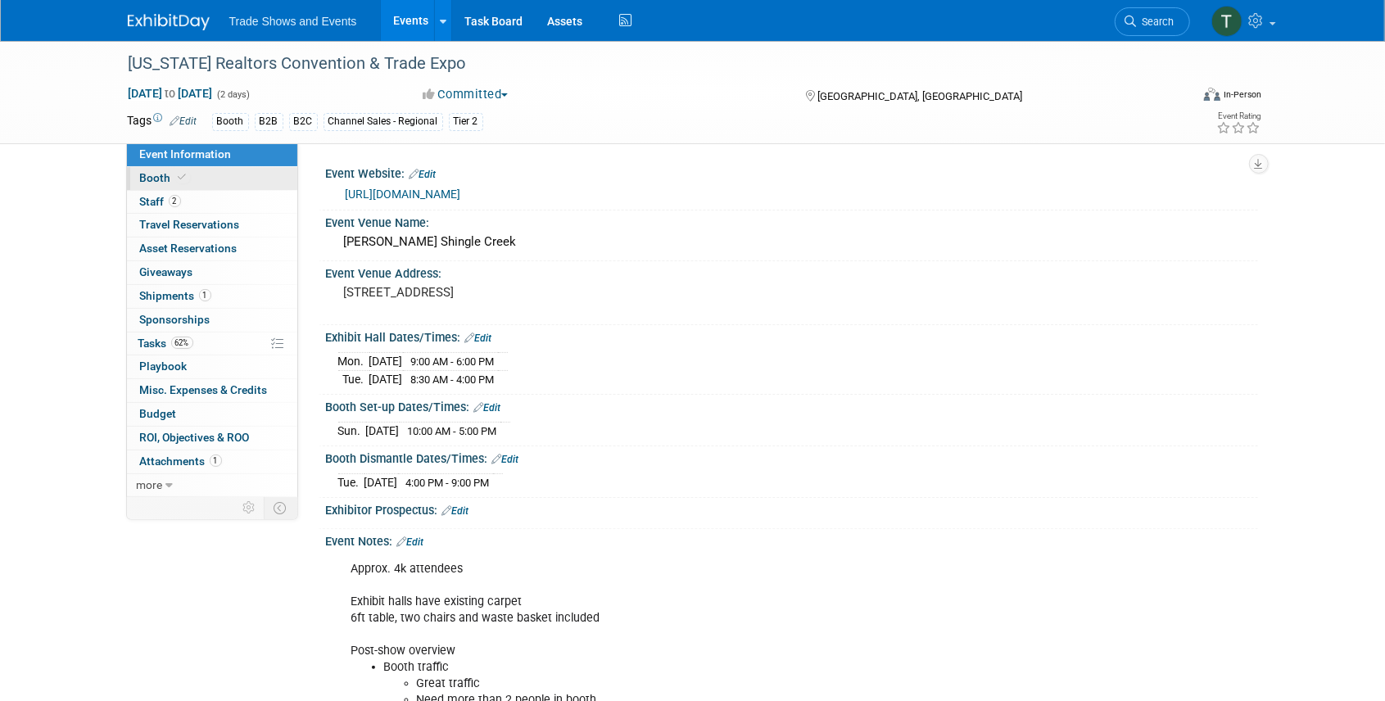
drag, startPoint x: 179, startPoint y: 179, endPoint x: 192, endPoint y: 183, distance: 13.0
click at [179, 179] on icon at bounding box center [183, 177] width 8 height 9
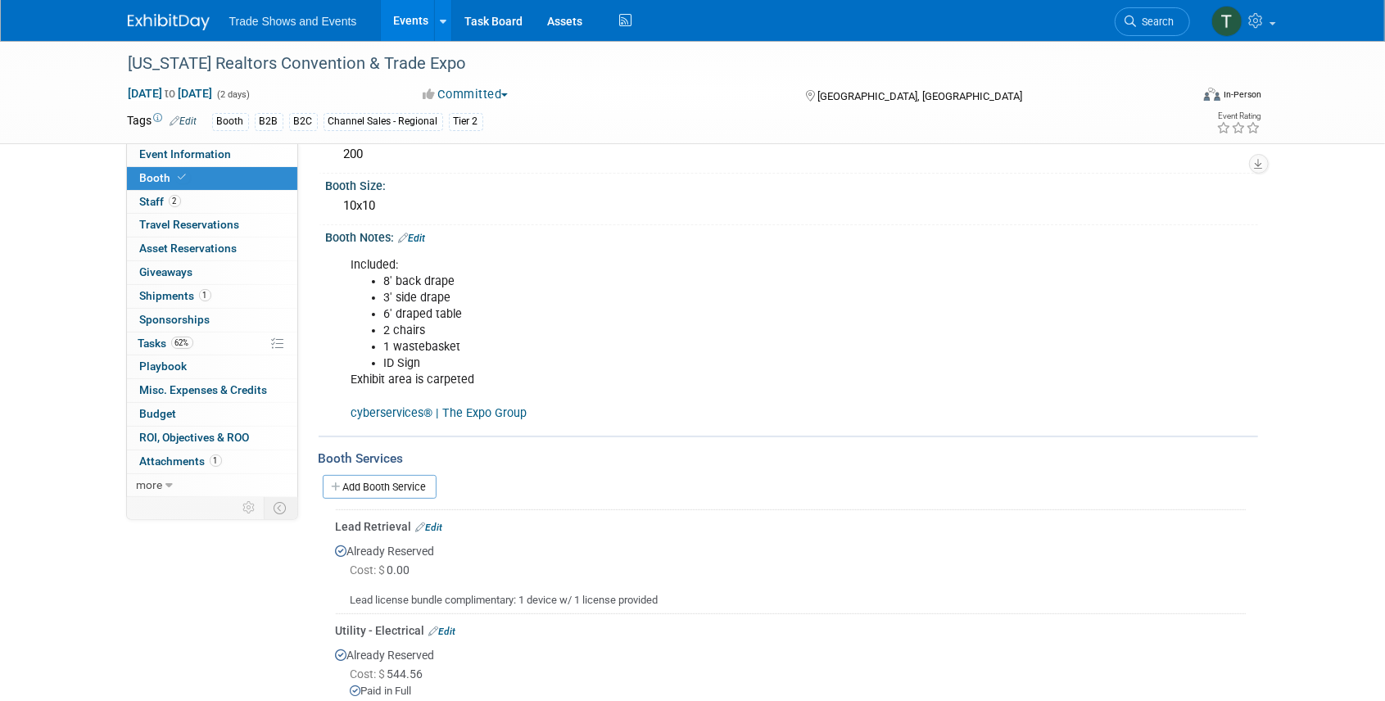
scroll to position [218, 0]
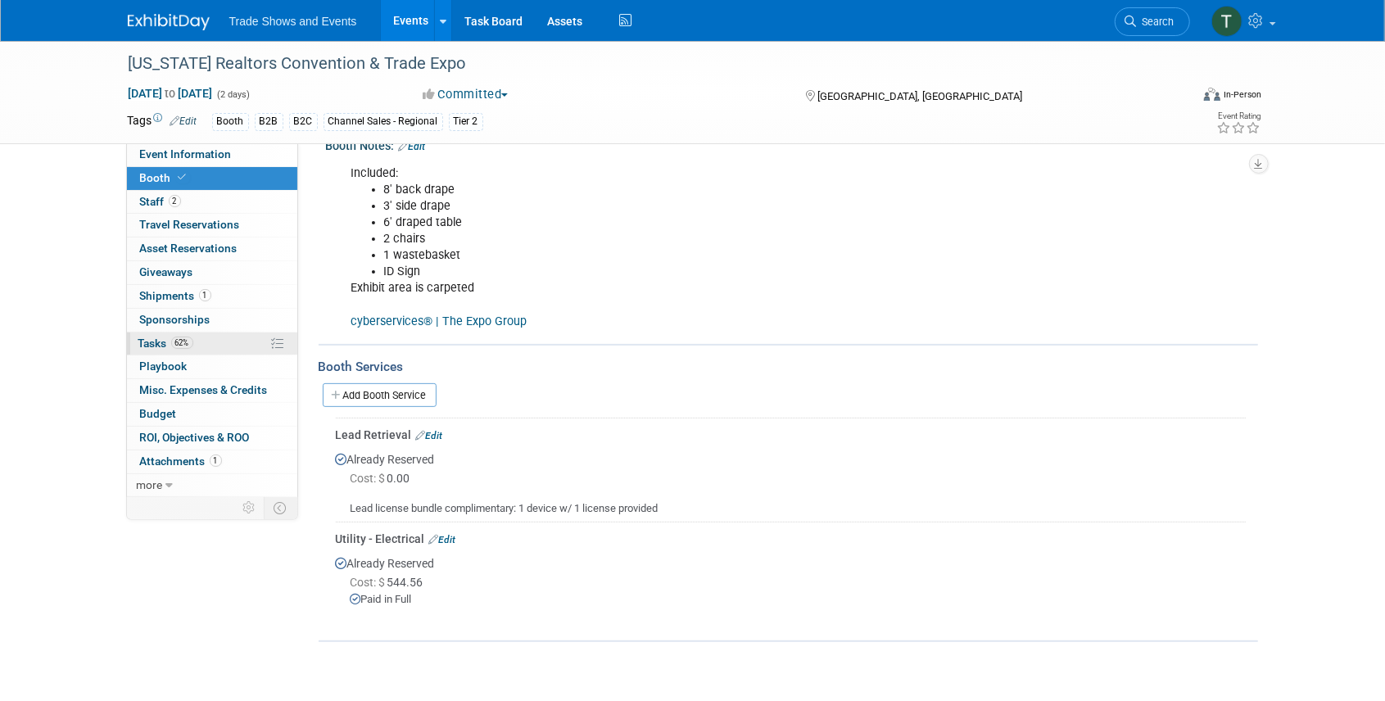
click at [170, 339] on span "Tasks 62%" at bounding box center [165, 343] width 55 height 13
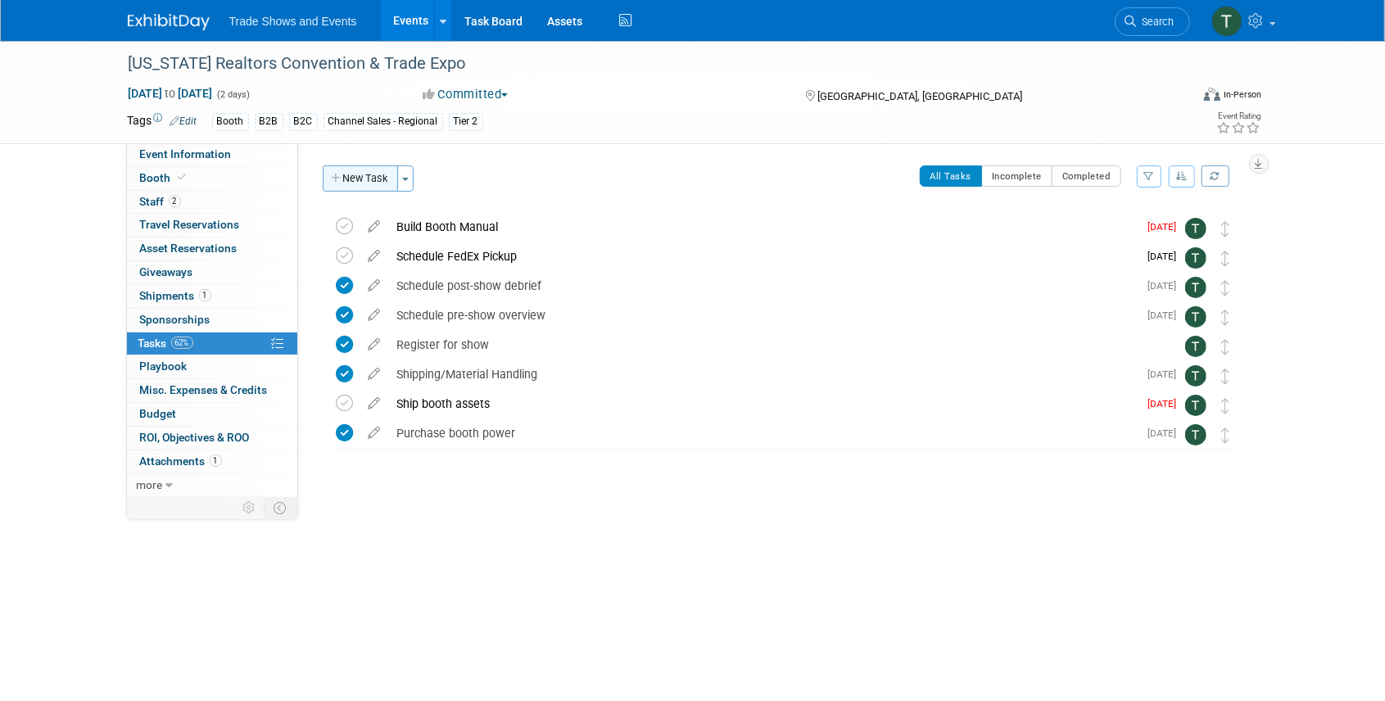
click at [364, 174] on button "New Task" at bounding box center [360, 178] width 75 height 26
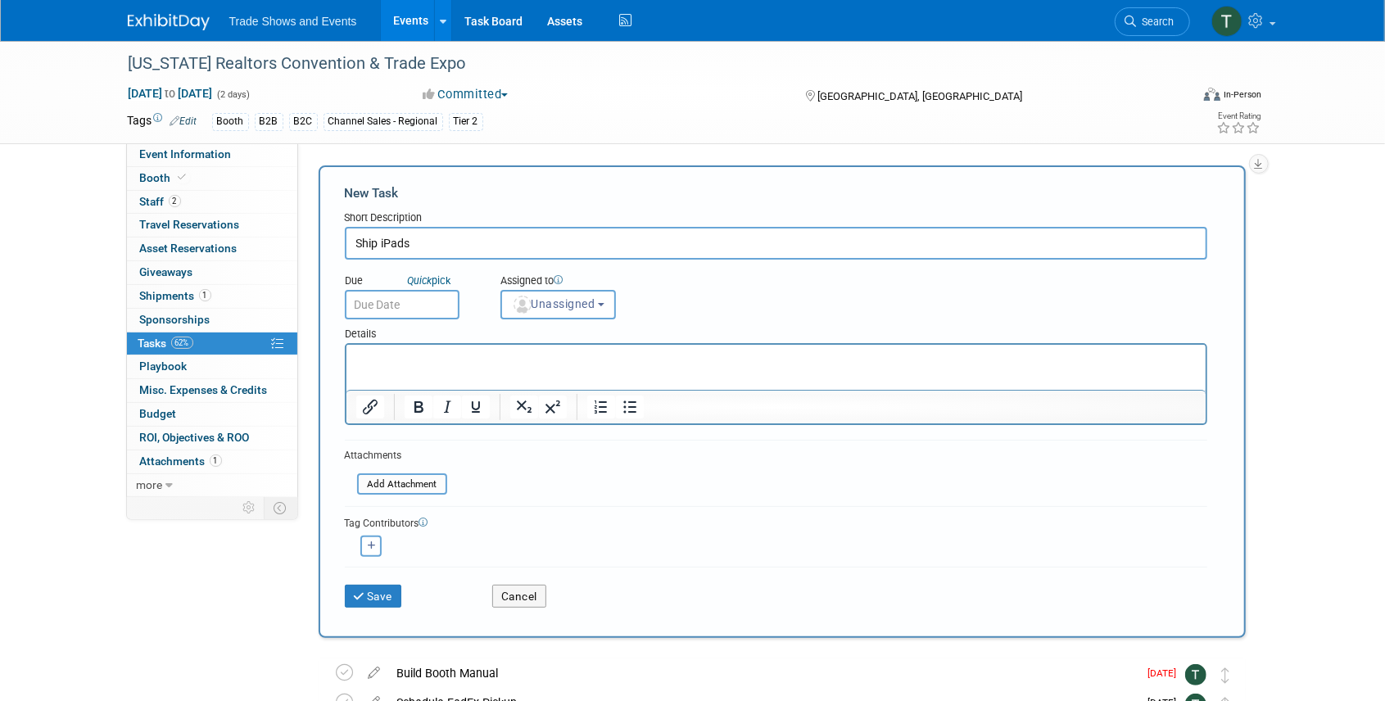
type input "Ship iPads"
click at [400, 311] on input "text" at bounding box center [402, 304] width 115 height 29
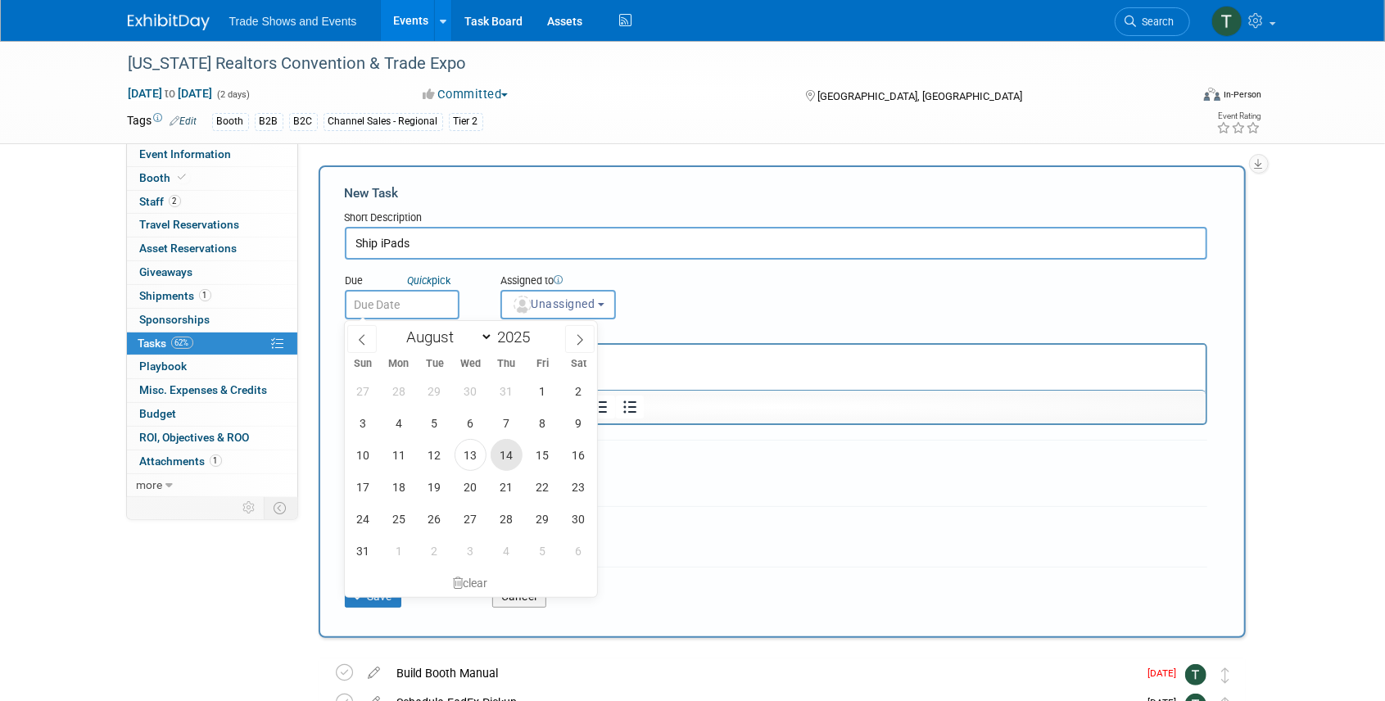
click at [500, 452] on span "14" at bounding box center [507, 455] width 32 height 32
type input "[DATE]"
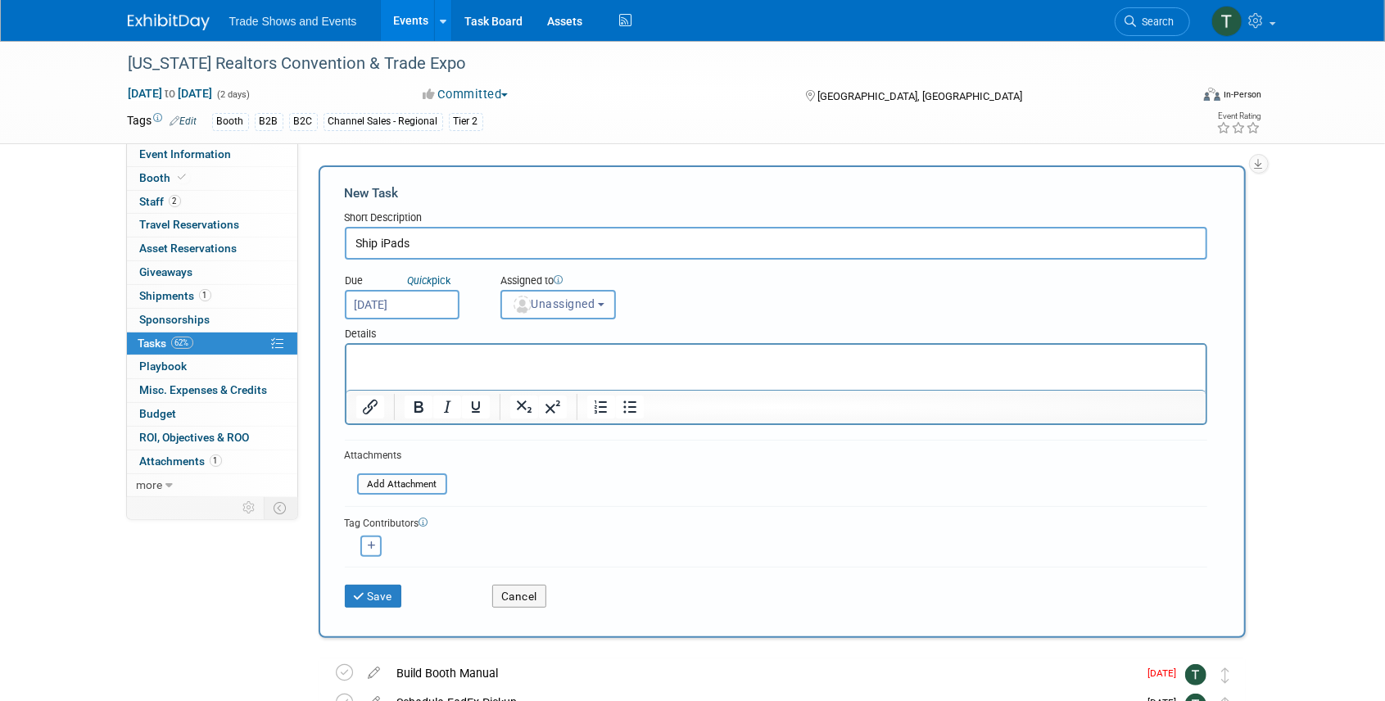
click at [544, 311] on button "Unassigned" at bounding box center [558, 304] width 116 height 29
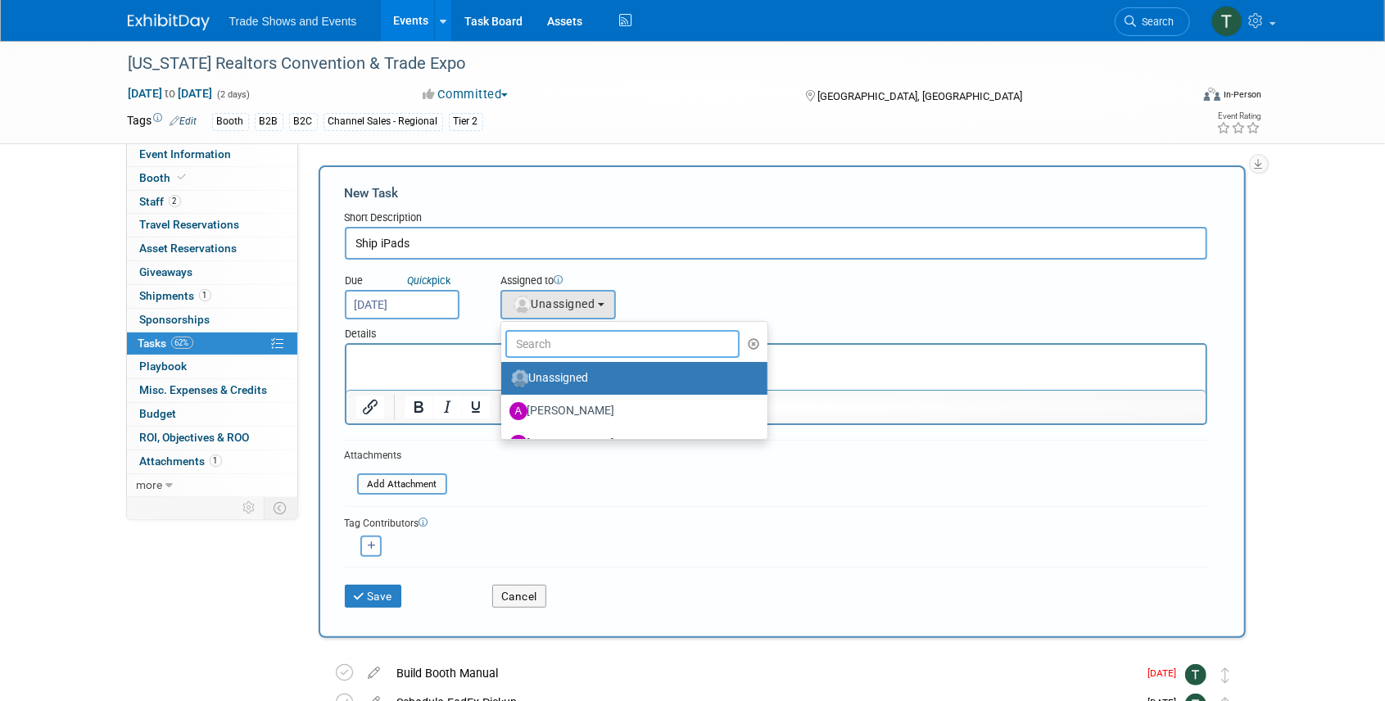
click at [546, 345] on input "text" at bounding box center [622, 344] width 235 height 28
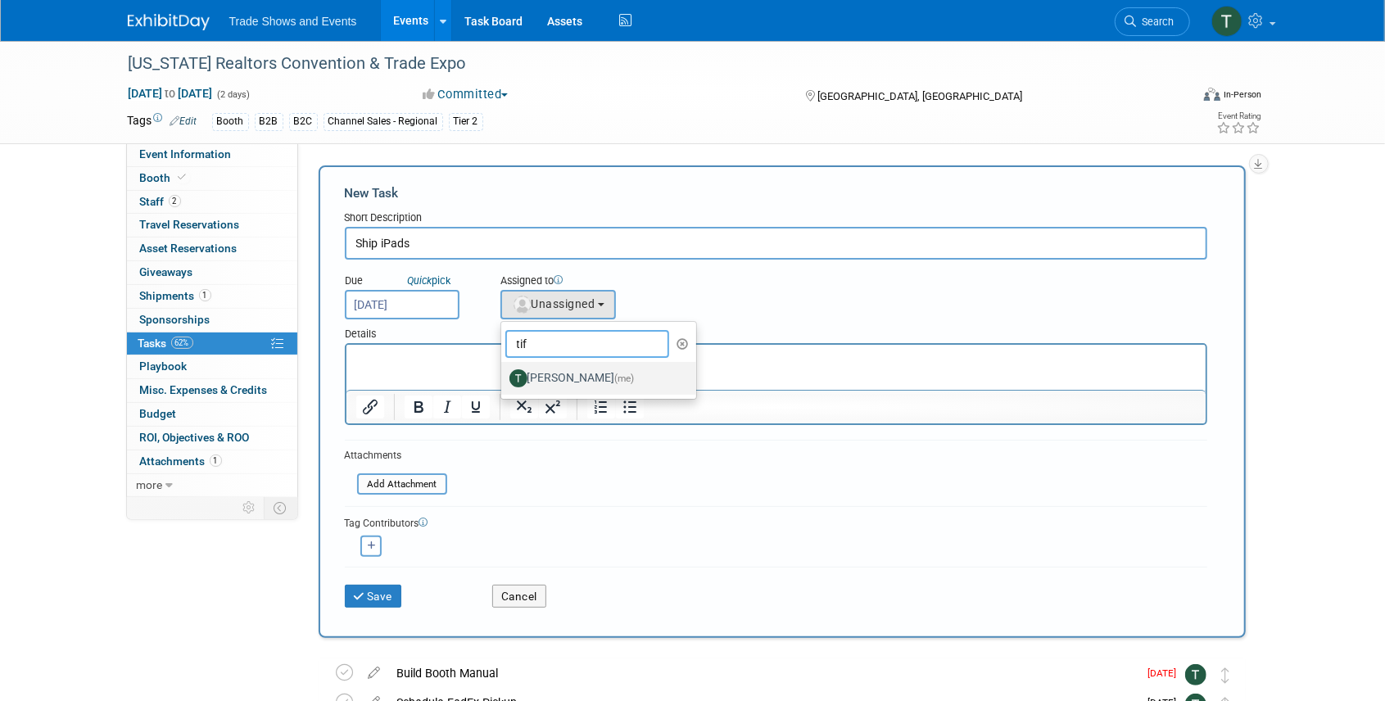
type input "tif"
drag, startPoint x: 560, startPoint y: 377, endPoint x: 208, endPoint y: 43, distance: 485.0
click at [560, 377] on label "[PERSON_NAME] (me)" at bounding box center [594, 378] width 171 height 26
click at [504, 377] on input "[PERSON_NAME] (me)" at bounding box center [498, 376] width 11 height 11
select select "6f338f51-de39-4534-b021-75e697bcb1c3"
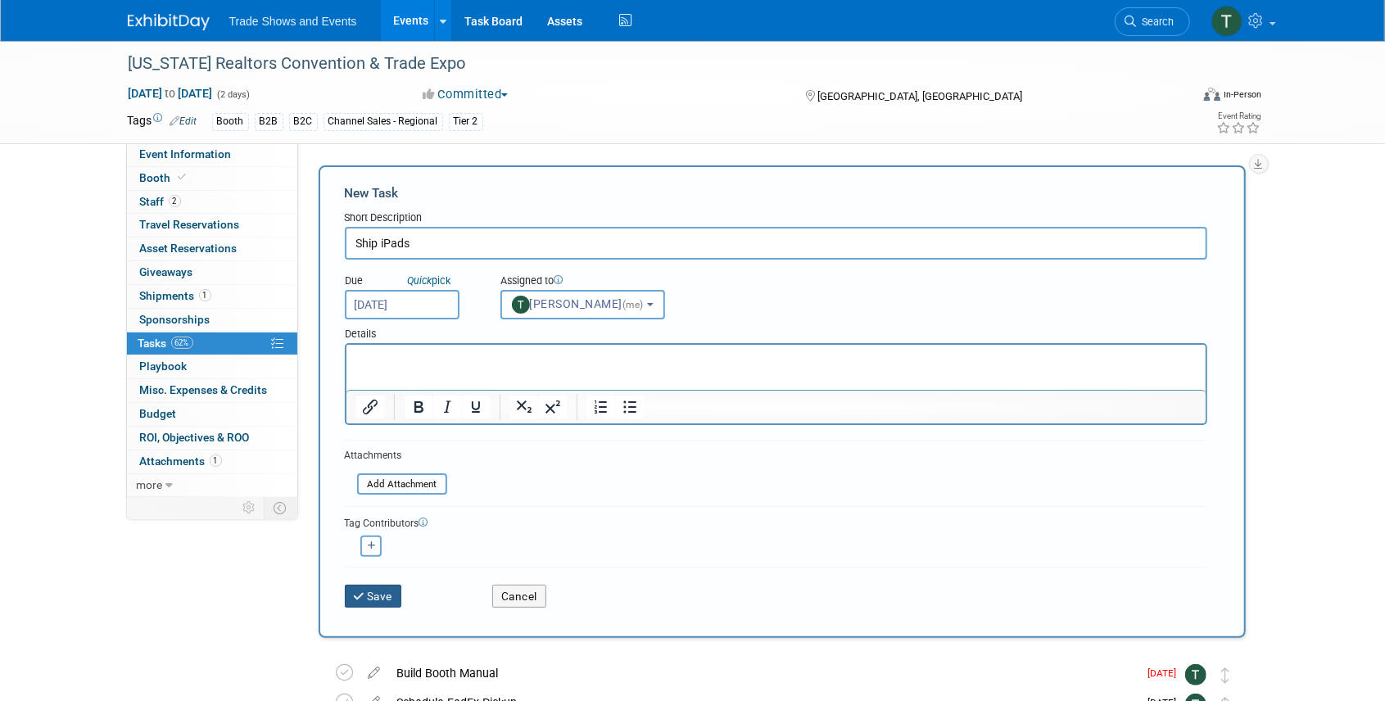
click at [378, 594] on button "Save" at bounding box center [373, 596] width 57 height 23
